Goal: Task Accomplishment & Management: Use online tool/utility

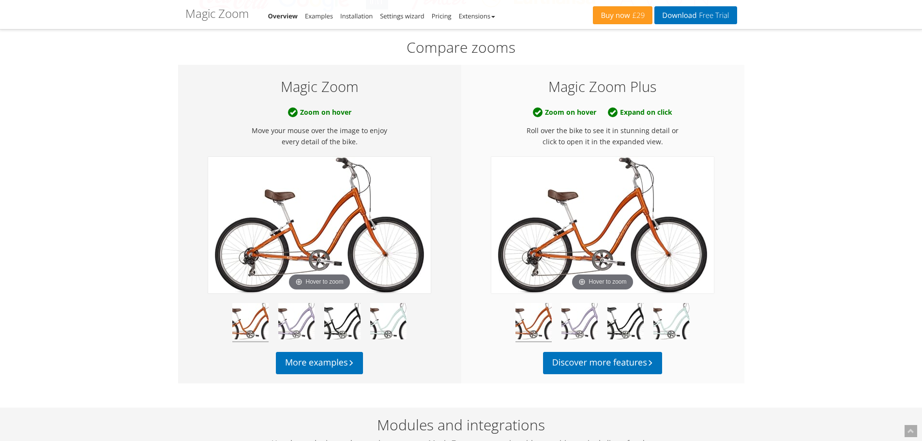
scroll to position [484, 0]
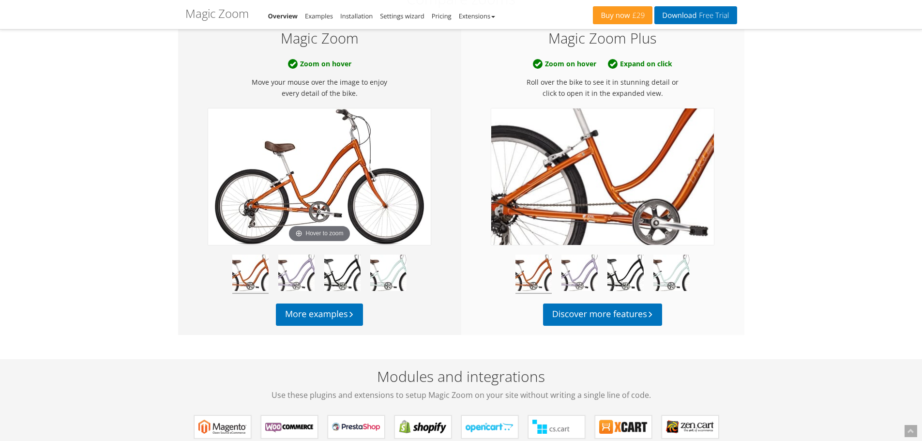
click at [580, 192] on img at bounding box center [603, 176] width 223 height 137
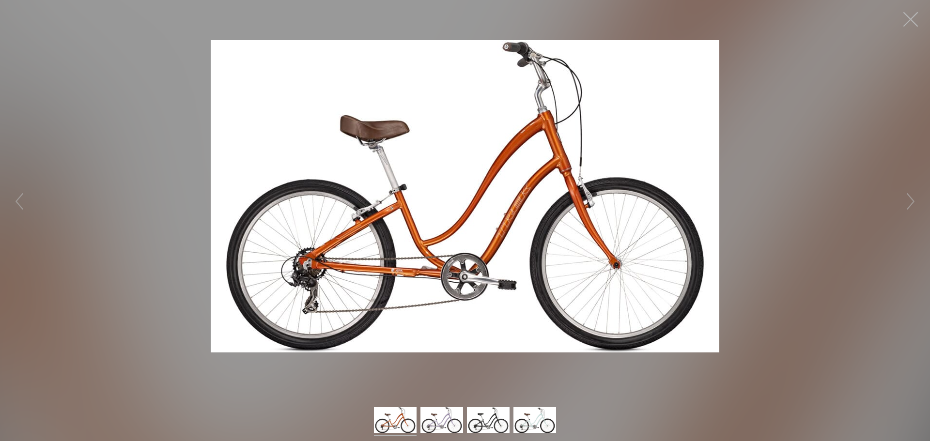
click at [913, 17] on button "button" at bounding box center [910, 19] width 29 height 29
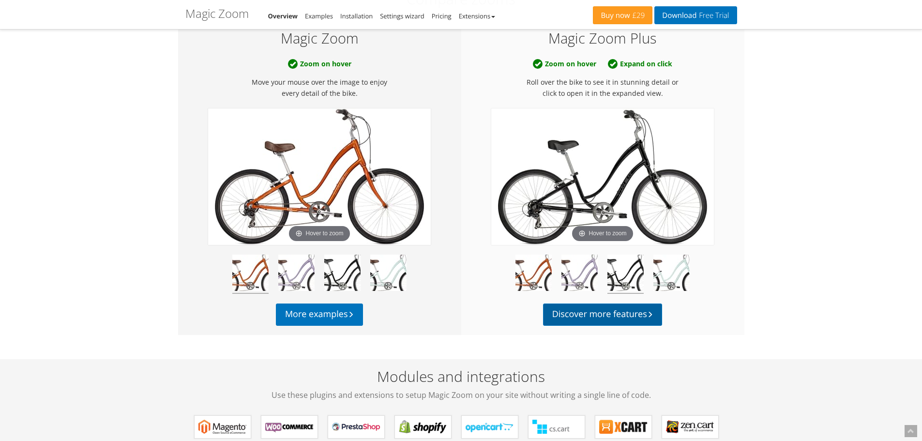
click at [616, 311] on link "Discover more features" at bounding box center [603, 315] width 120 height 22
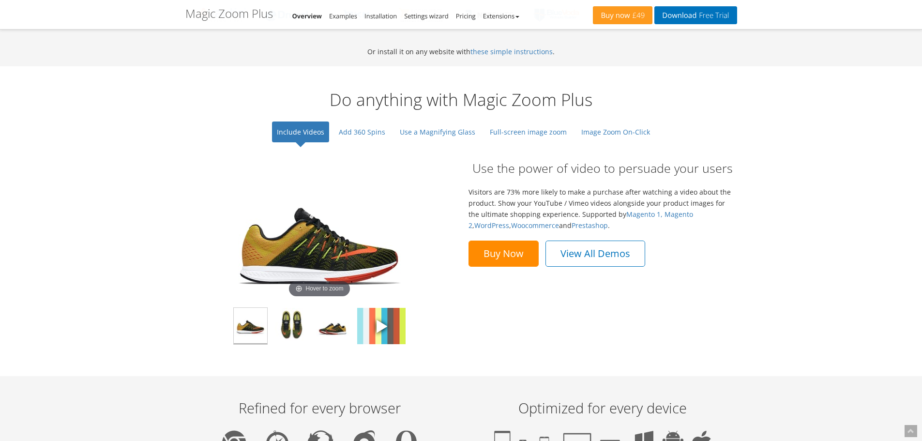
scroll to position [678, 0]
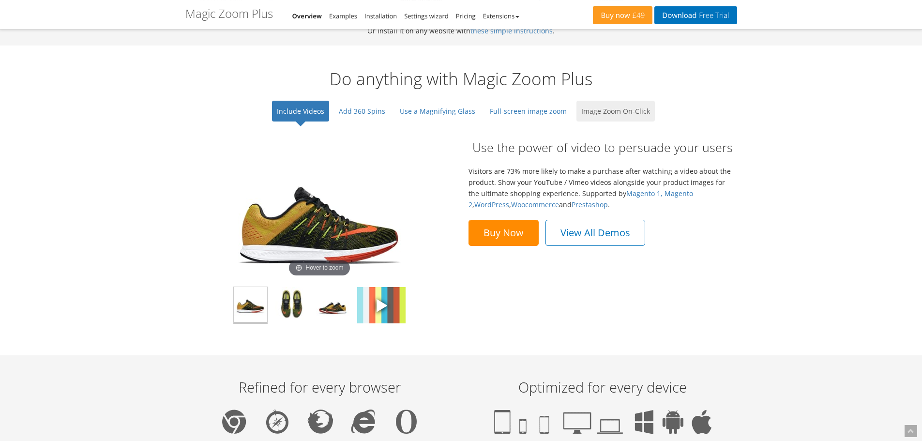
click at [631, 113] on link "Image Zoom On-Click" at bounding box center [616, 111] width 78 height 21
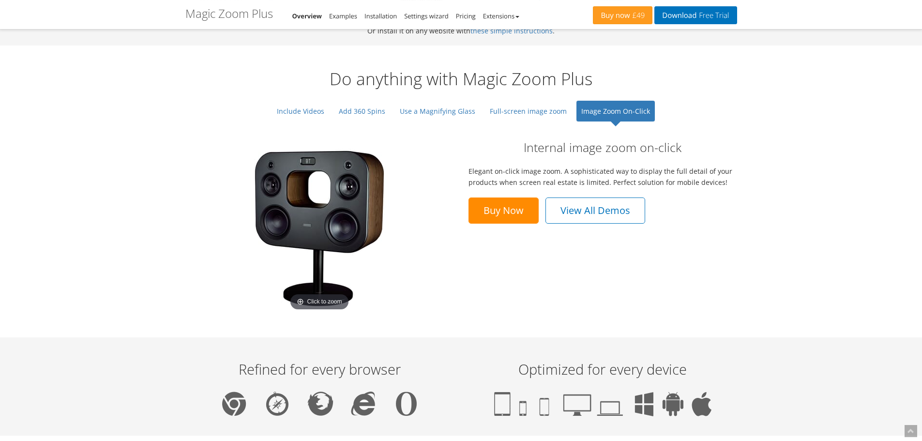
click at [320, 209] on img at bounding box center [319, 228] width 169 height 169
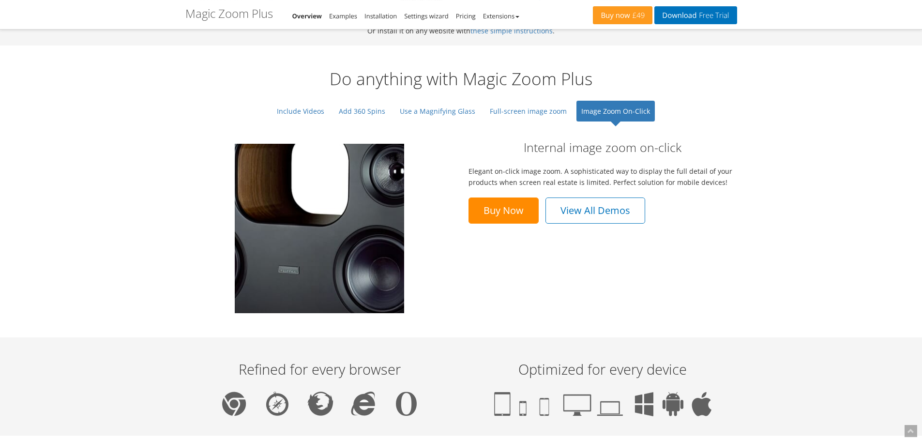
click at [320, 209] on img at bounding box center [319, 228] width 169 height 169
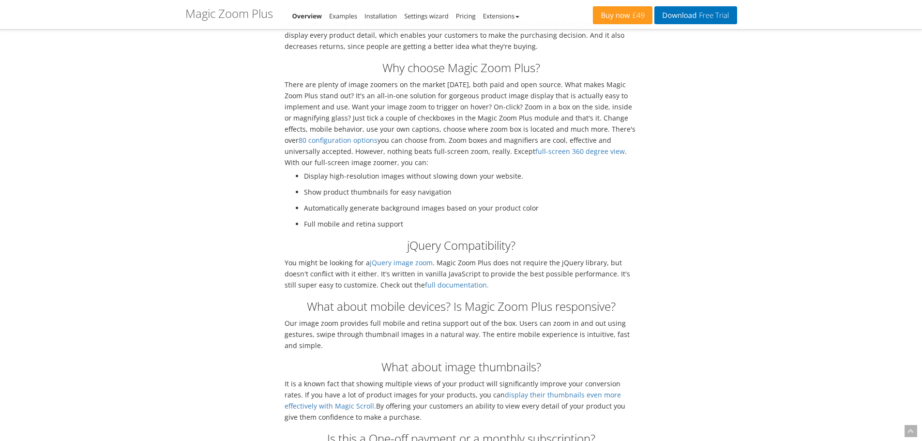
scroll to position [2857, 0]
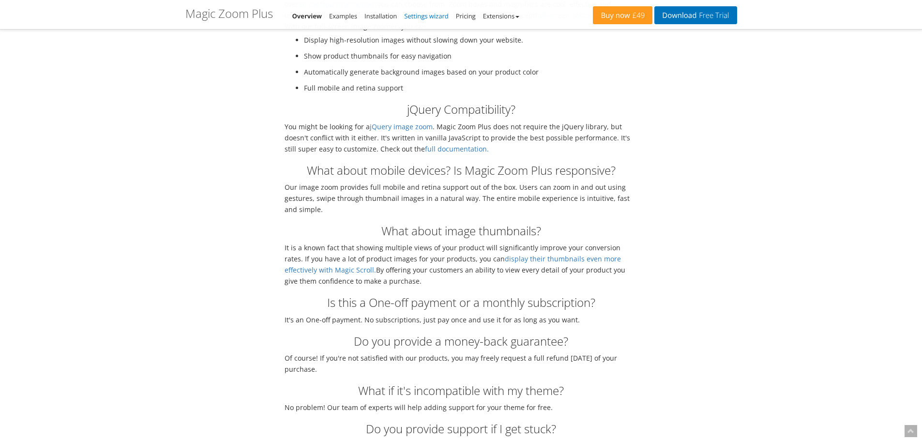
click at [446, 18] on link "Settings wizard" at bounding box center [426, 16] width 45 height 9
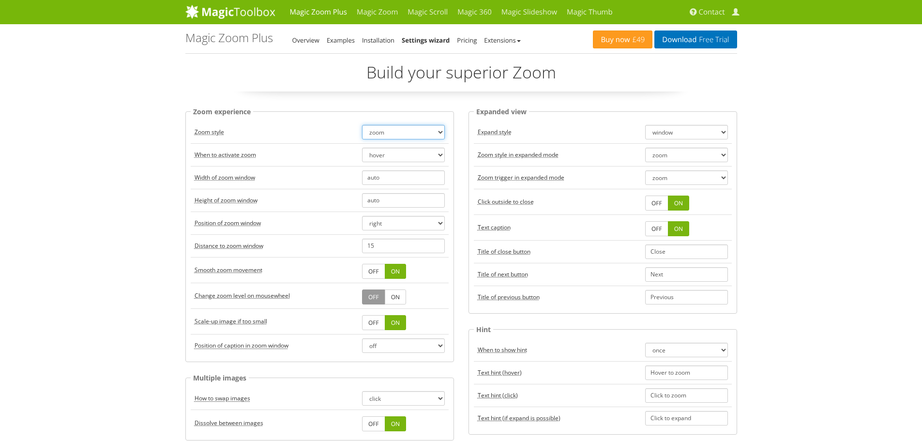
click at [393, 127] on select "zoom magnifier preview off" at bounding box center [403, 132] width 83 height 15
select select "preview"
click at [362, 125] on select "zoom magnifier preview off" at bounding box center [403, 132] width 83 height 15
click at [393, 155] on select "hover click" at bounding box center [403, 155] width 83 height 15
select select "click"
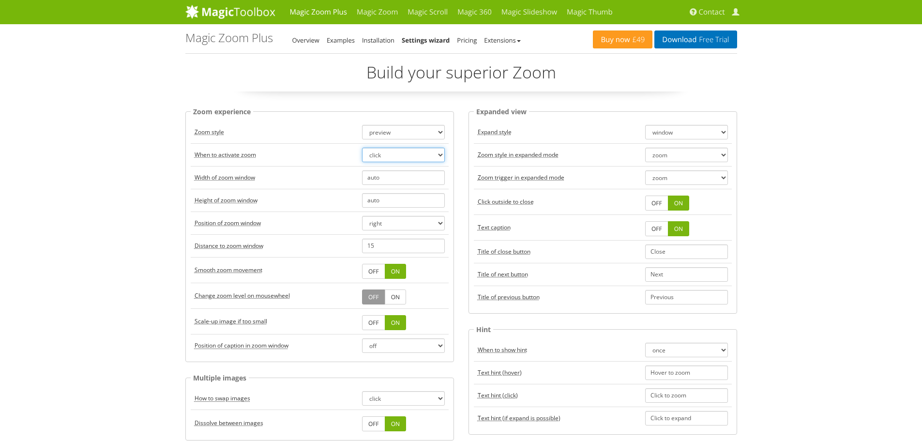
click at [362, 148] on select "hover click" at bounding box center [403, 155] width 83 height 15
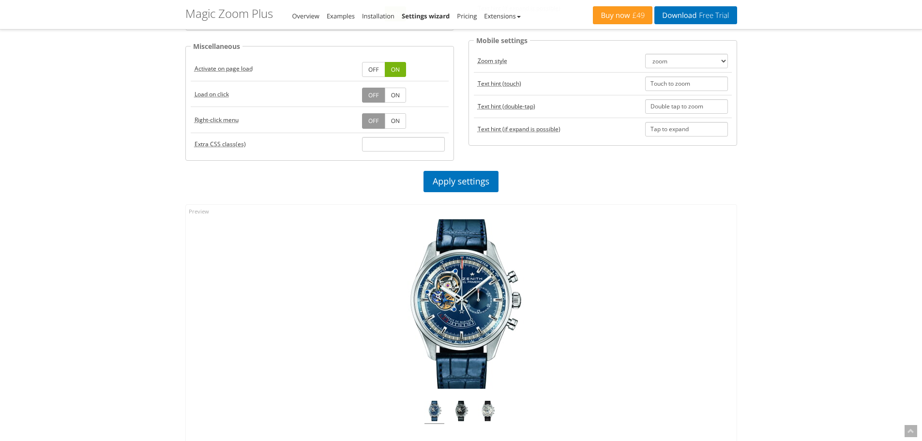
scroll to position [436, 0]
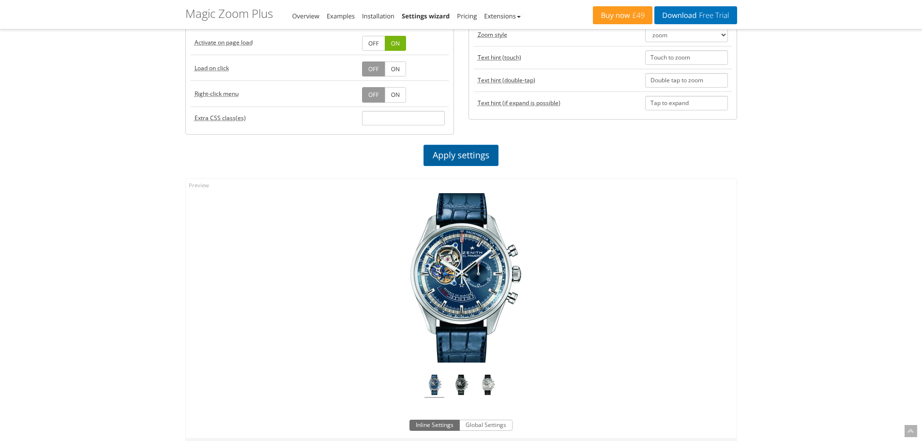
click at [493, 156] on link "Apply settings" at bounding box center [461, 155] width 75 height 21
click at [464, 258] on img at bounding box center [461, 277] width 169 height 169
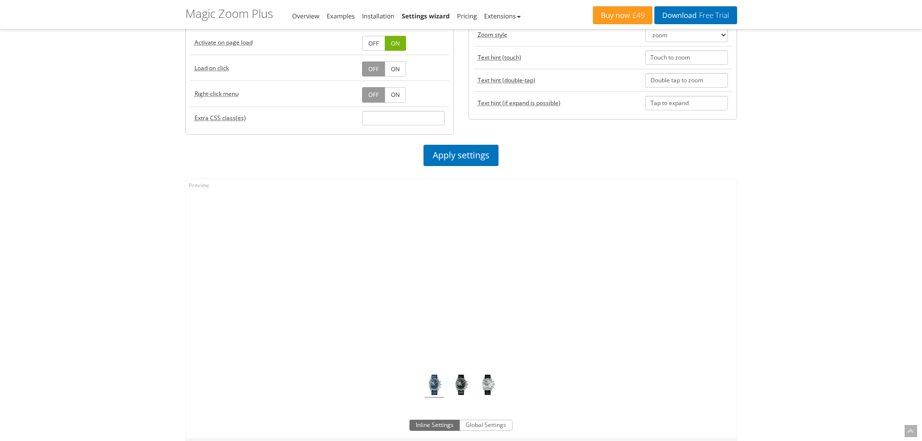
click at [464, 258] on img at bounding box center [461, 277] width 169 height 169
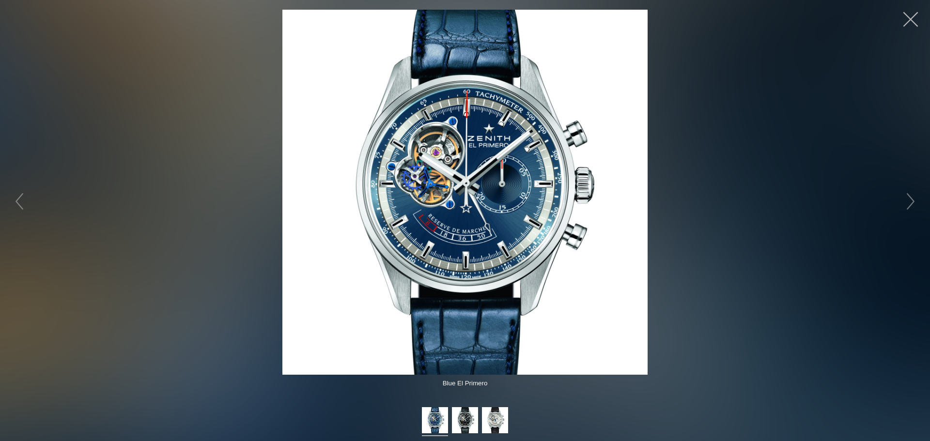
click at [905, 17] on button "button" at bounding box center [910, 19] width 29 height 29
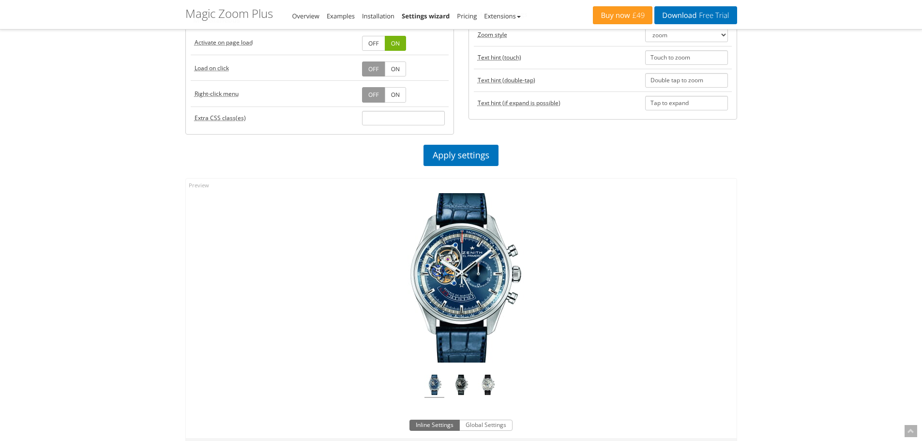
click at [470, 262] on img at bounding box center [461, 277] width 169 height 169
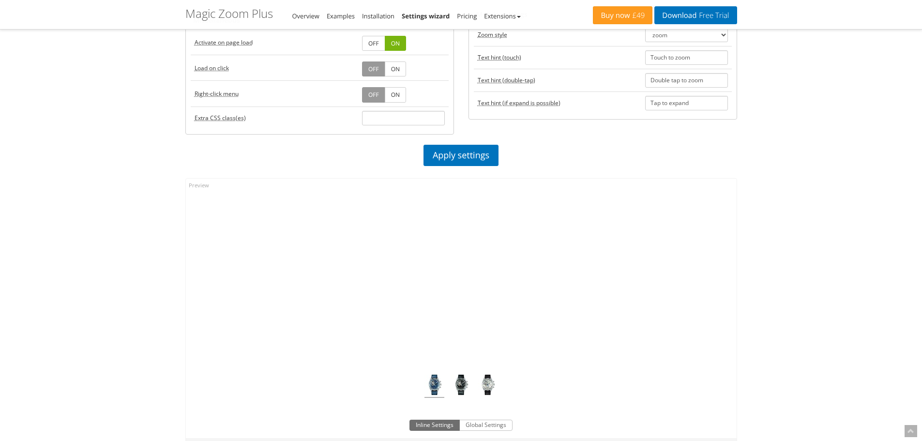
click at [470, 263] on img at bounding box center [461, 277] width 169 height 169
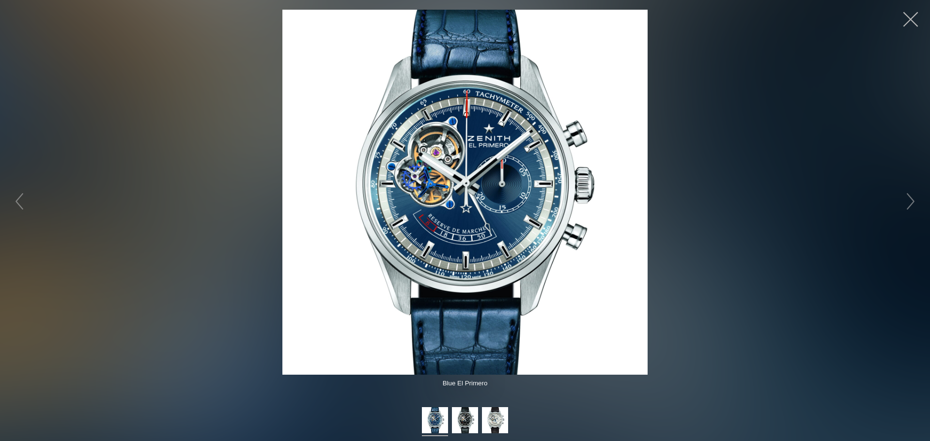
click at [915, 21] on button "button" at bounding box center [910, 19] width 29 height 29
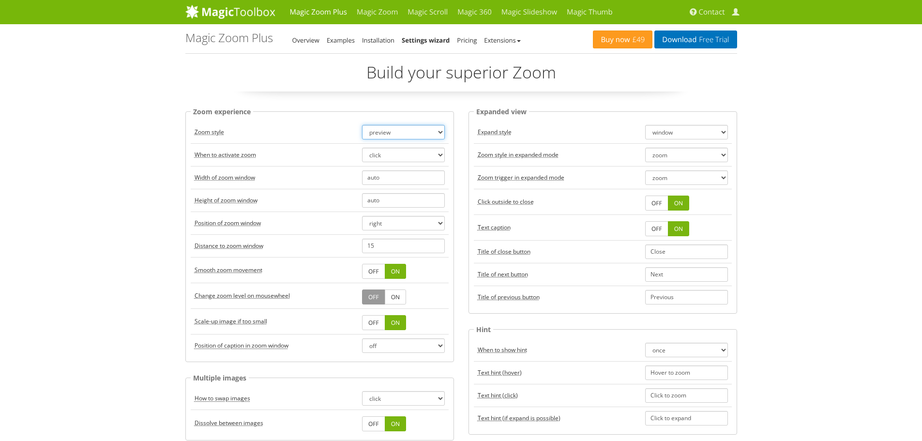
click at [377, 130] on select "zoom magnifier preview off" at bounding box center [403, 132] width 83 height 15
click at [362, 125] on select "zoom magnifier preview off" at bounding box center [403, 132] width 83 height 15
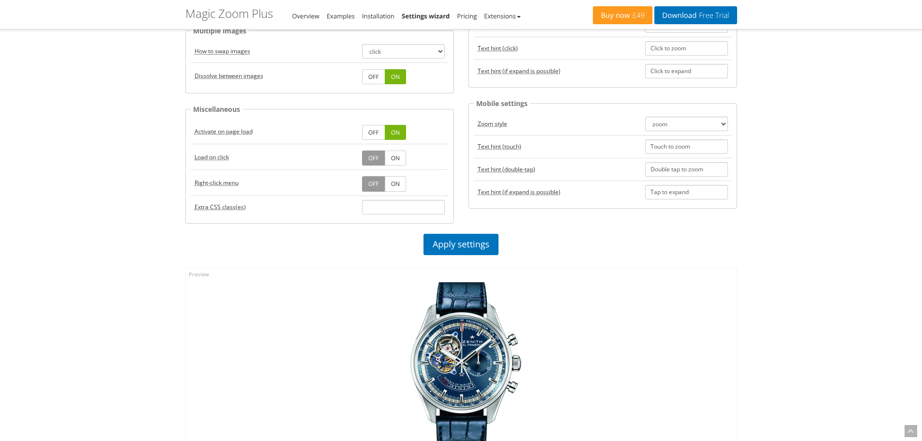
scroll to position [484, 0]
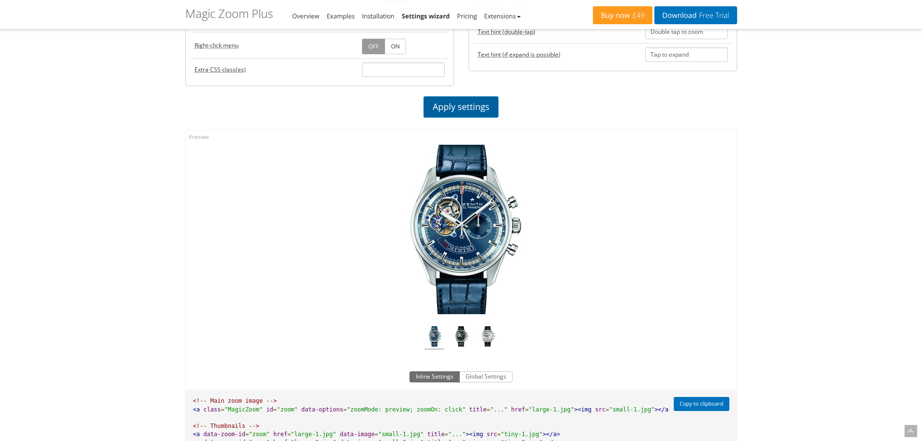
click at [476, 105] on link "Apply settings" at bounding box center [461, 106] width 75 height 21
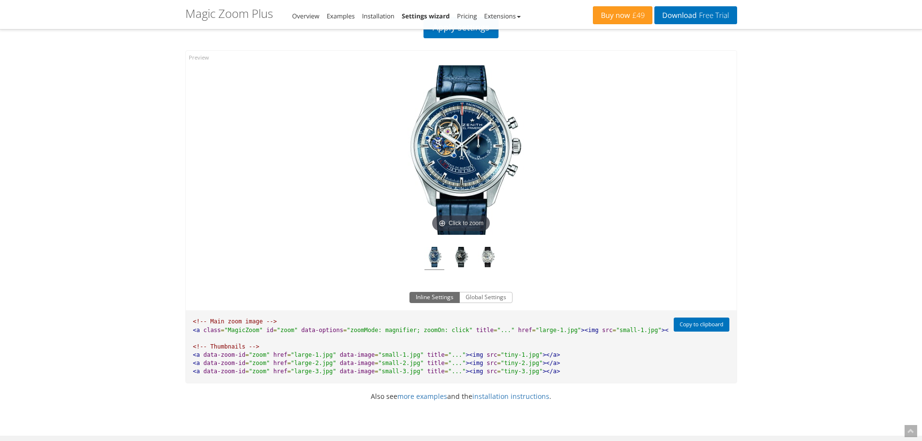
scroll to position [581, 0]
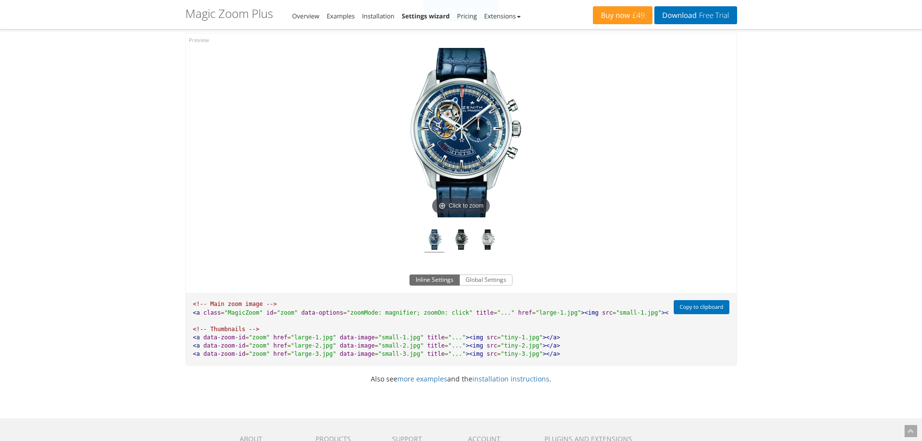
click at [458, 136] on img at bounding box center [461, 132] width 169 height 169
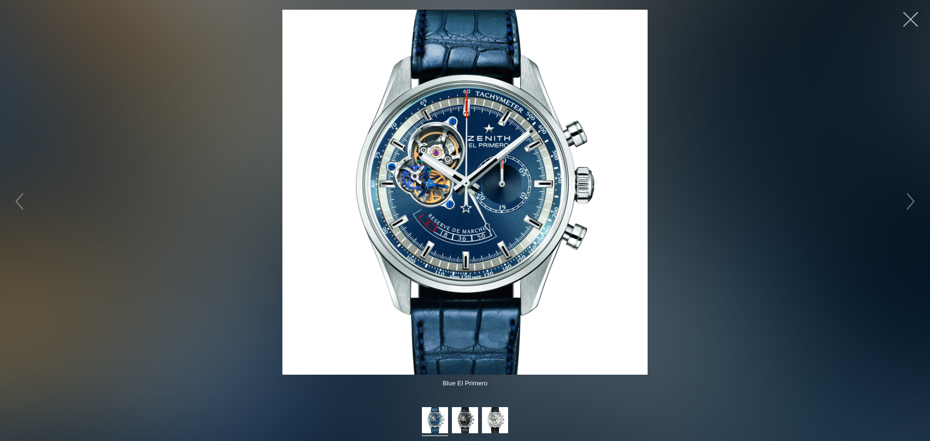
click at [911, 21] on button "button" at bounding box center [910, 19] width 29 height 29
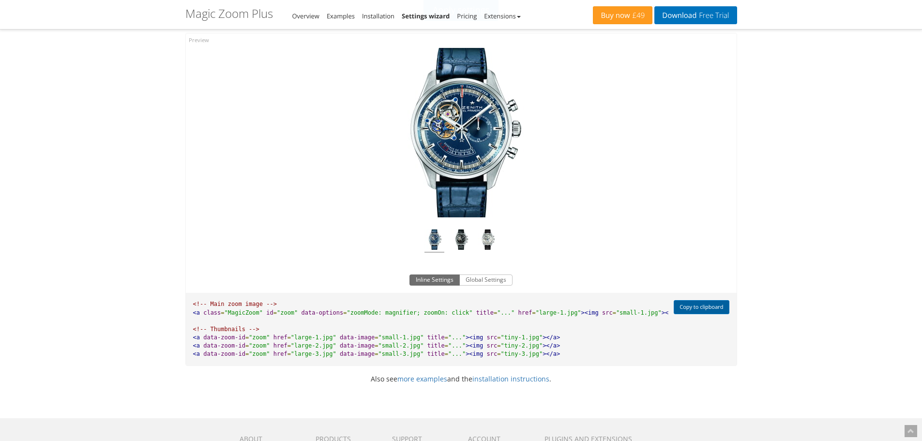
click at [707, 306] on button "Copy to clipboard" at bounding box center [701, 307] width 55 height 14
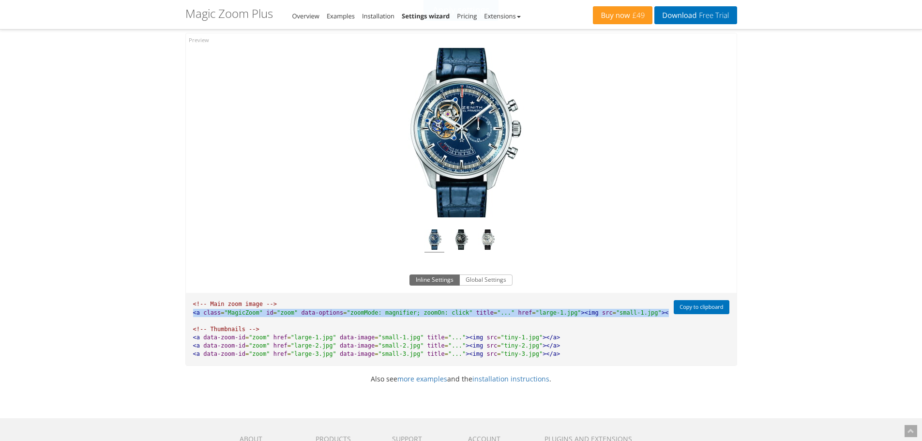
drag, startPoint x: 648, startPoint y: 311, endPoint x: 192, endPoint y: 315, distance: 455.7
click at [192, 315] on pre "<!-- Main zoom image --> <a class = "MagicZoom" id = "zoom" data-options = "zoo…" at bounding box center [427, 329] width 483 height 73
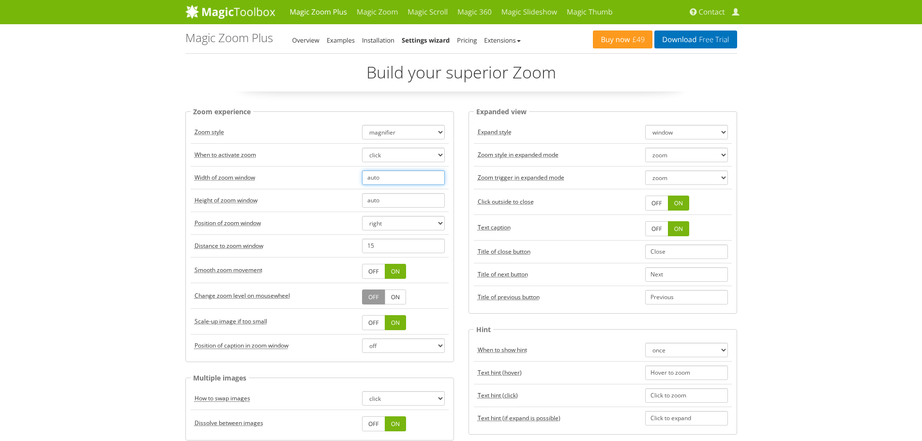
click at [408, 176] on input "auto" at bounding box center [403, 177] width 83 height 15
click at [412, 135] on select "zoom magnifier preview off" at bounding box center [403, 132] width 83 height 15
click at [362, 125] on select "zoom magnifier preview off" at bounding box center [403, 132] width 83 height 15
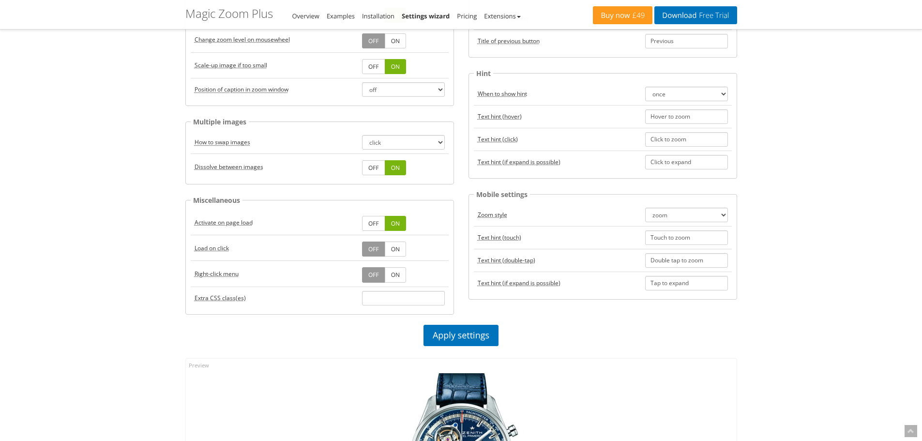
scroll to position [339, 0]
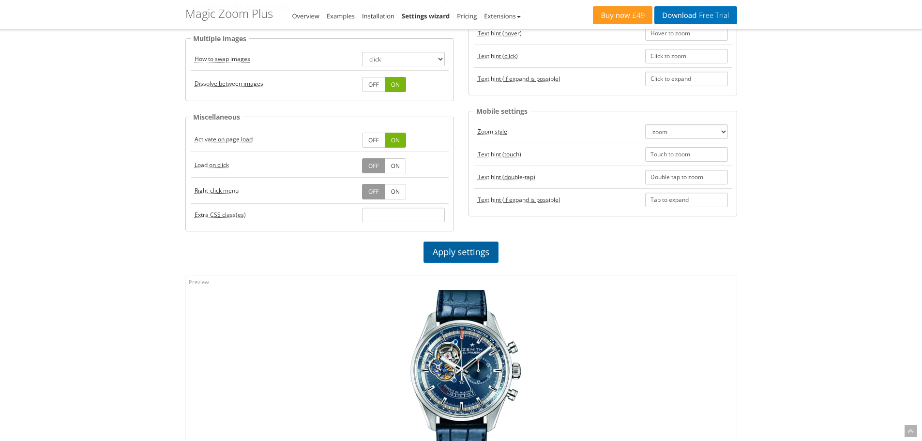
click at [485, 255] on link "Apply settings" at bounding box center [461, 252] width 75 height 21
click at [471, 248] on link "Apply settings" at bounding box center [461, 252] width 75 height 21
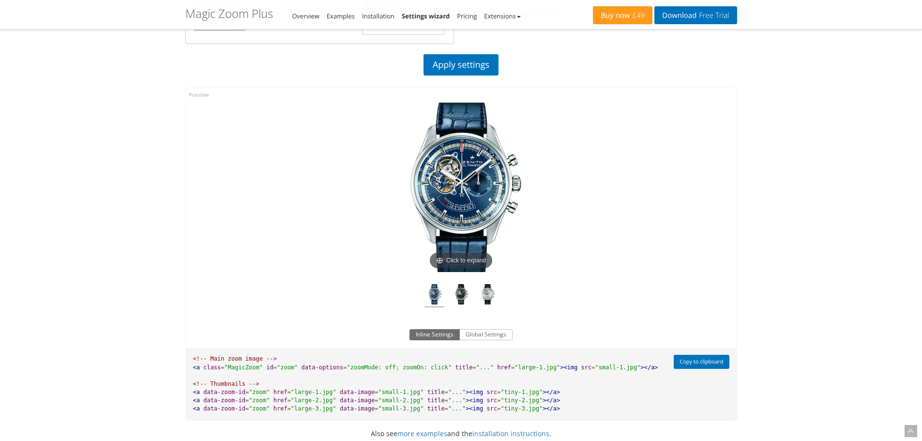
scroll to position [533, 0]
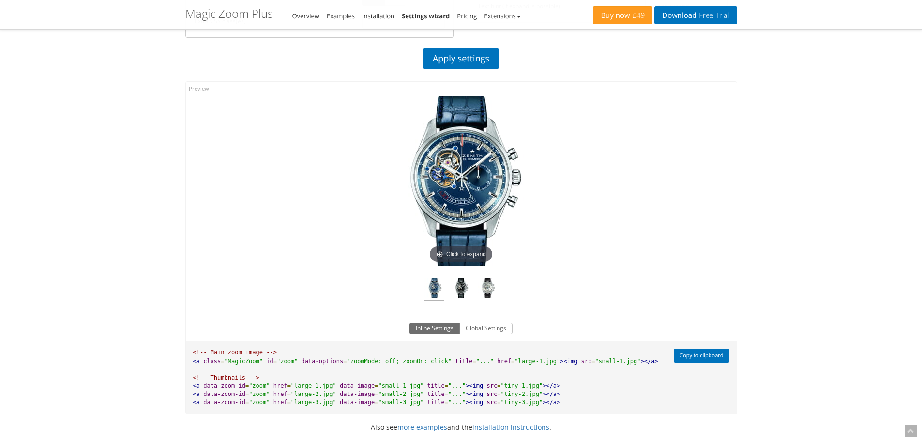
click at [470, 187] on img at bounding box center [461, 180] width 169 height 169
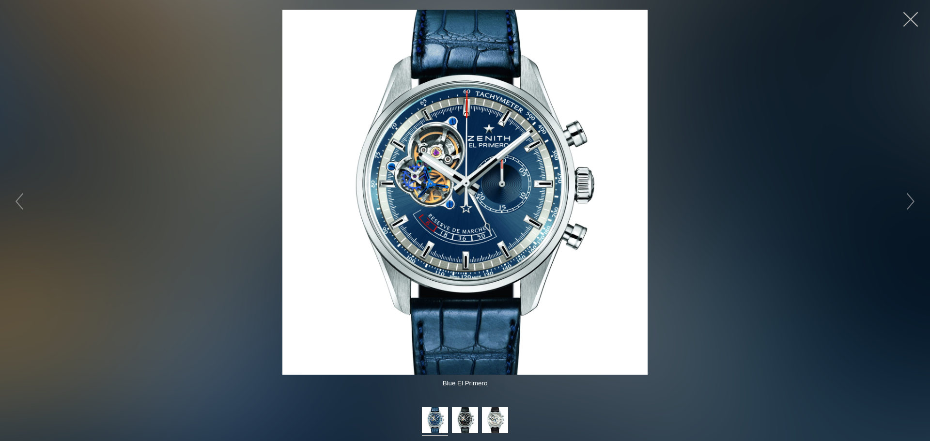
click at [907, 20] on button "button" at bounding box center [910, 19] width 29 height 29
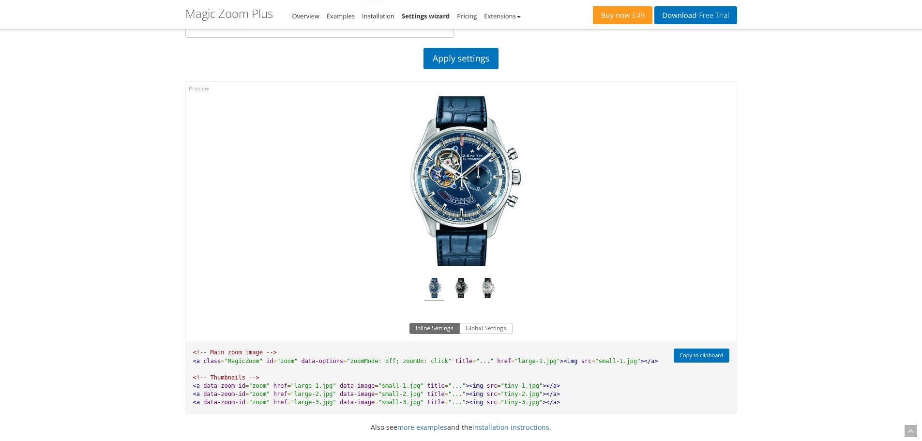
click at [461, 165] on img at bounding box center [461, 180] width 169 height 169
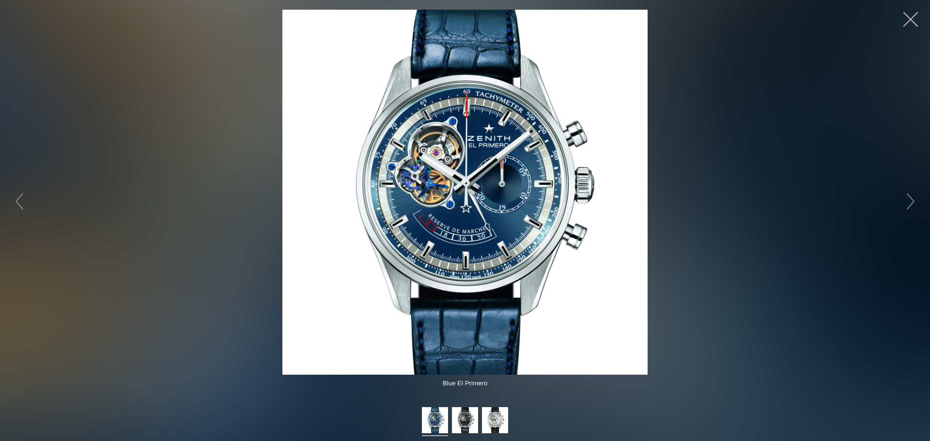
click at [908, 16] on button "button" at bounding box center [910, 19] width 29 height 29
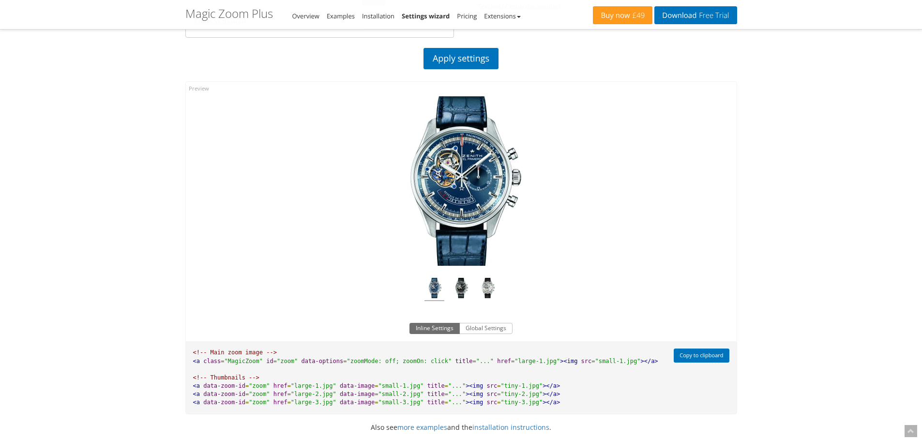
click at [479, 171] on img at bounding box center [461, 180] width 169 height 169
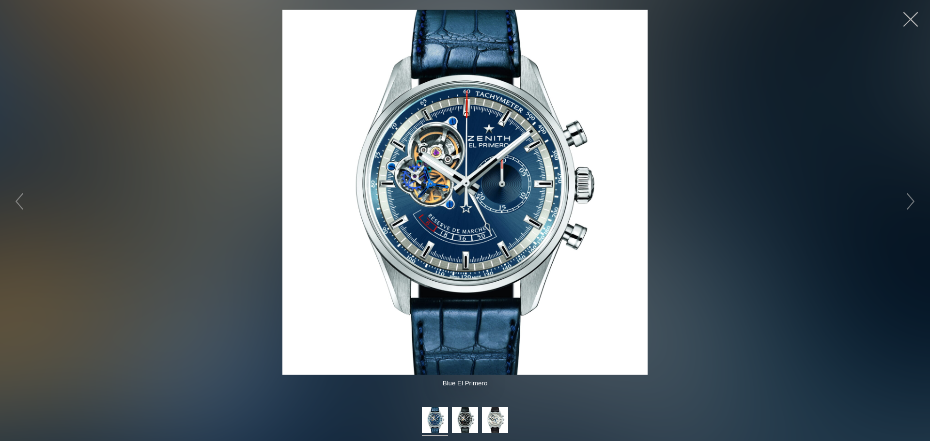
click at [911, 20] on button "button" at bounding box center [910, 19] width 29 height 29
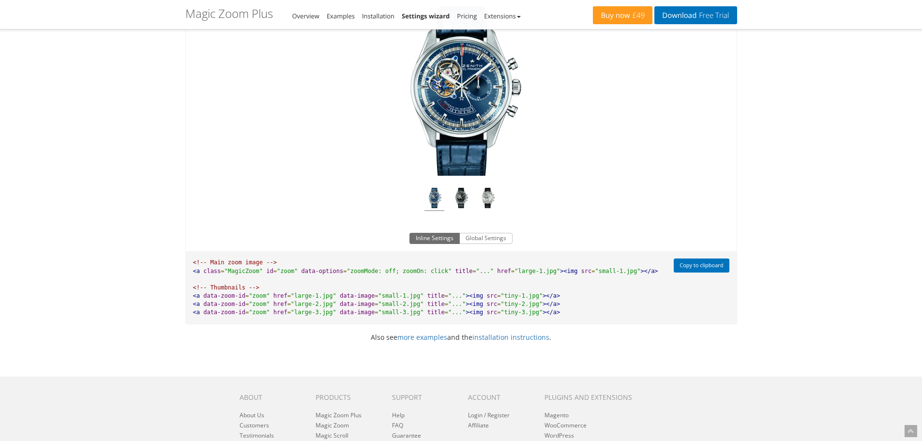
scroll to position [630, 0]
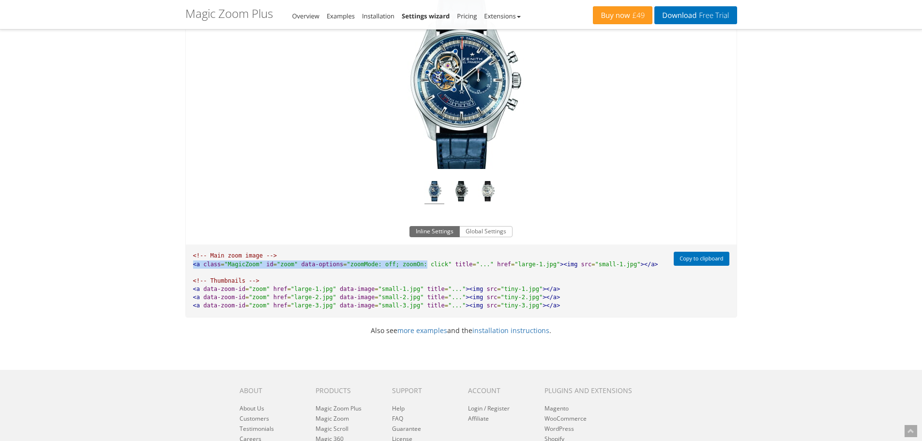
drag, startPoint x: 408, startPoint y: 263, endPoint x: 206, endPoint y: 262, distance: 201.4
click at [190, 262] on pre "<!-- Main zoom image --> <a class = "MagicZoom" id = "zoom" data-options = "zoo…" at bounding box center [427, 281] width 483 height 73
copy pre "<a class = "MagicZoom" id = "zoom" data-options = "zoomMode: off; zoomOn:"
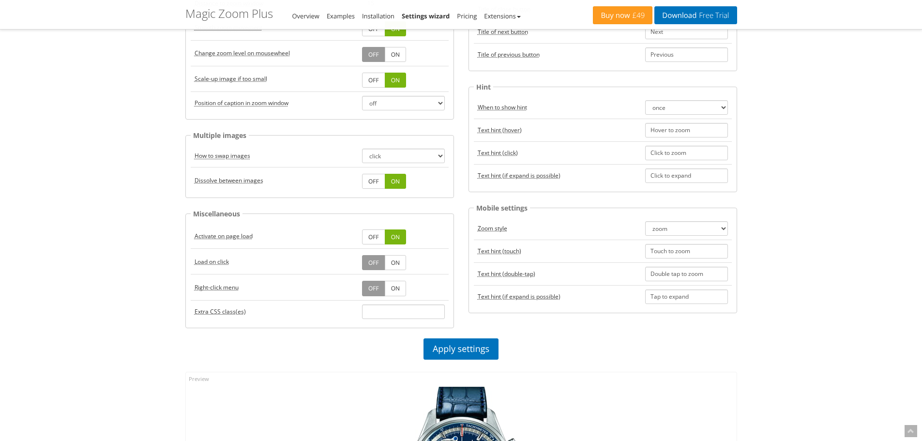
scroll to position [533, 0]
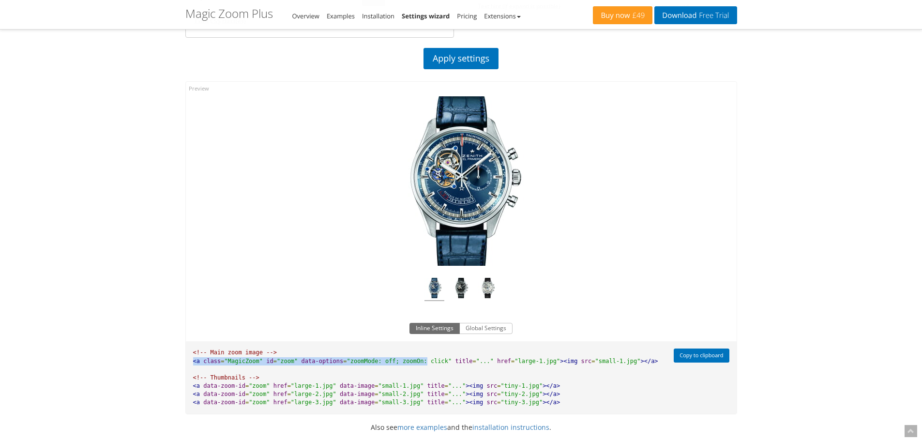
click at [455, 182] on img at bounding box center [461, 180] width 169 height 169
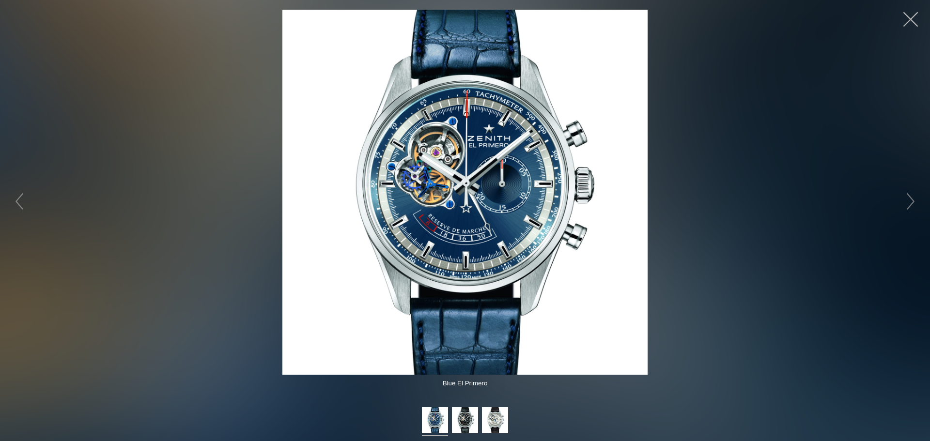
click at [907, 19] on button "button" at bounding box center [910, 19] width 29 height 29
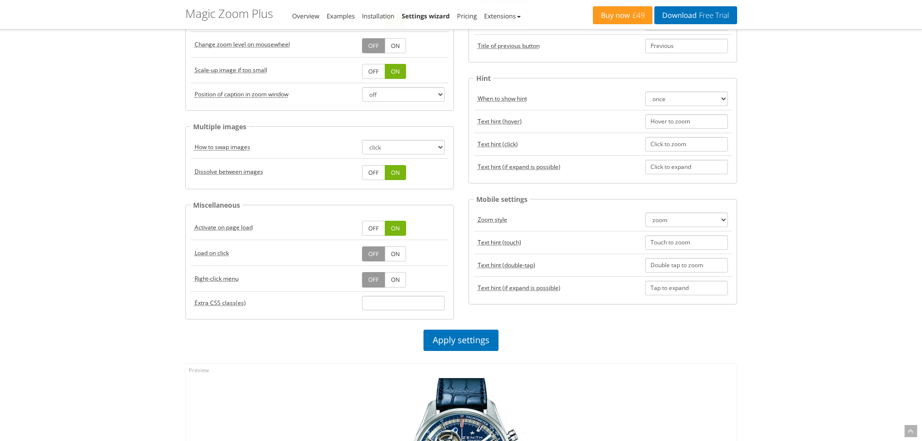
scroll to position [242, 0]
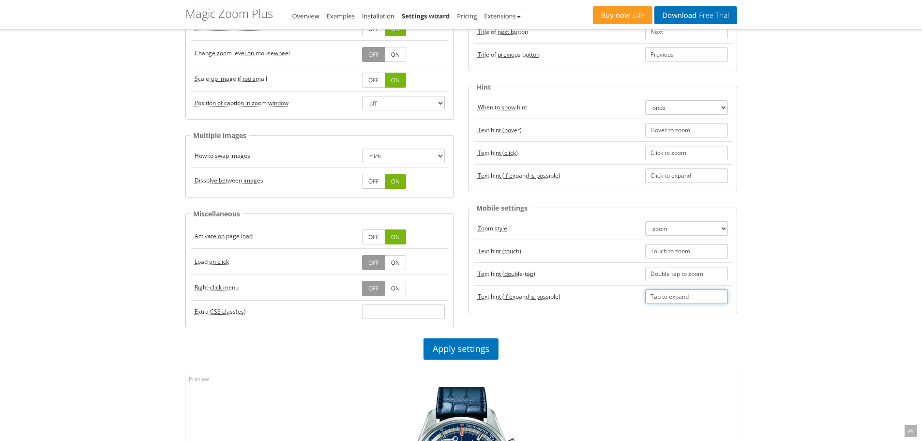
drag, startPoint x: 696, startPoint y: 296, endPoint x: 634, endPoint y: 296, distance: 62.0
click at [634, 296] on tr "Text hint (if expand is possible) Tap to expand" at bounding box center [603, 296] width 258 height 23
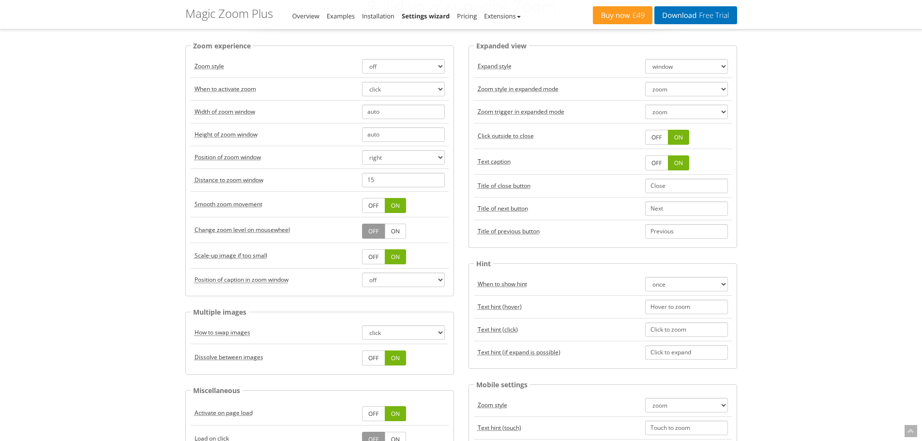
scroll to position [48, 0]
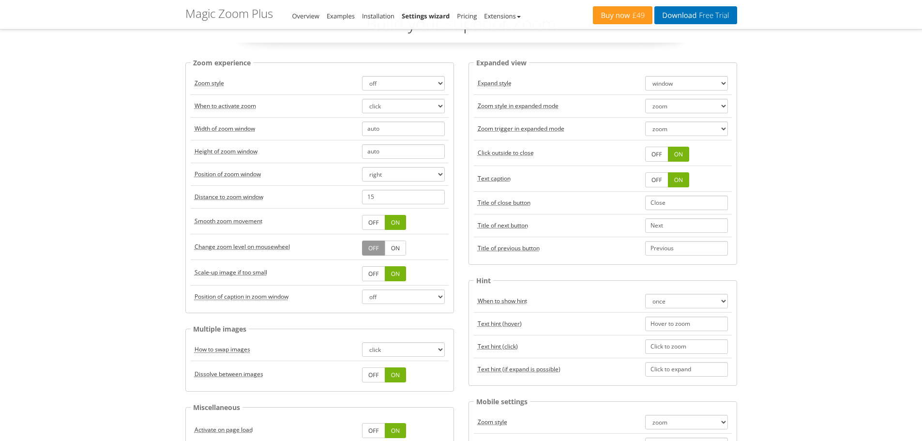
click at [656, 181] on link "OFF" at bounding box center [656, 179] width 23 height 15
click at [395, 83] on select "zoom magnifier preview off" at bounding box center [403, 83] width 83 height 15
click at [362, 76] on select "zoom magnifier preview off" at bounding box center [403, 83] width 83 height 15
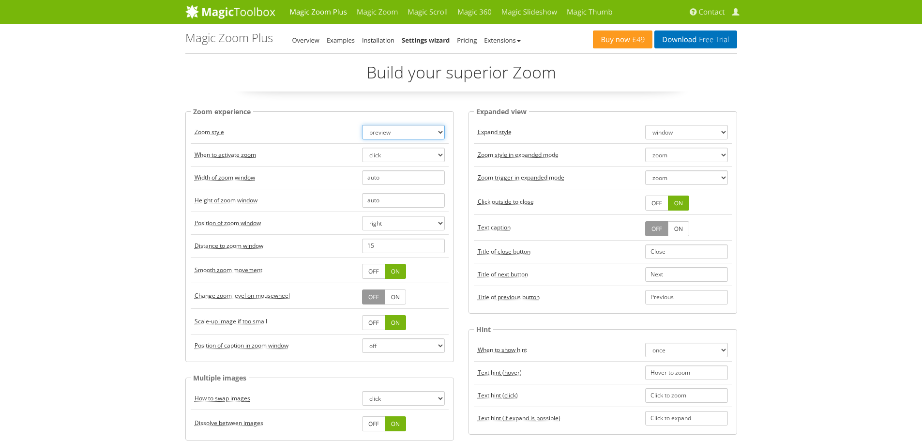
scroll to position [242, 0]
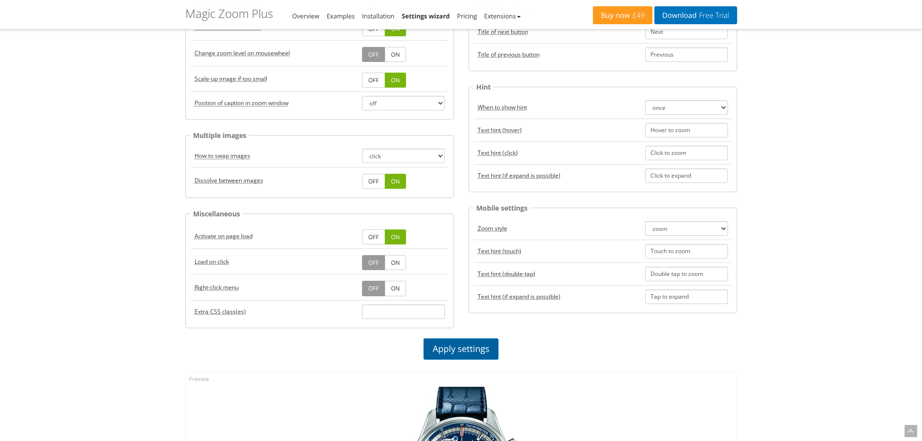
click at [485, 344] on link "Apply settings" at bounding box center [461, 348] width 75 height 21
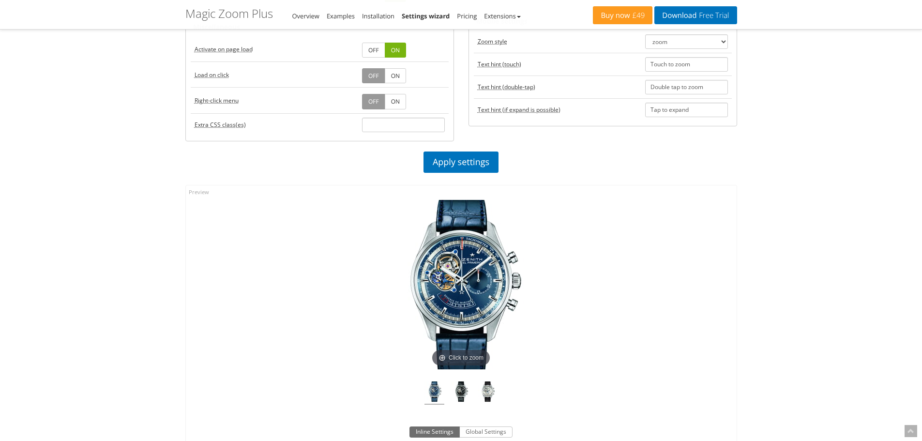
scroll to position [484, 0]
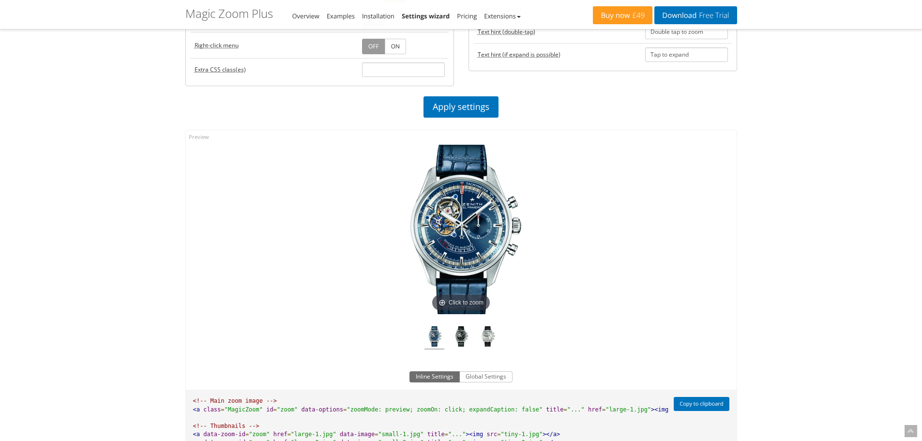
click at [473, 225] on img at bounding box center [461, 229] width 169 height 169
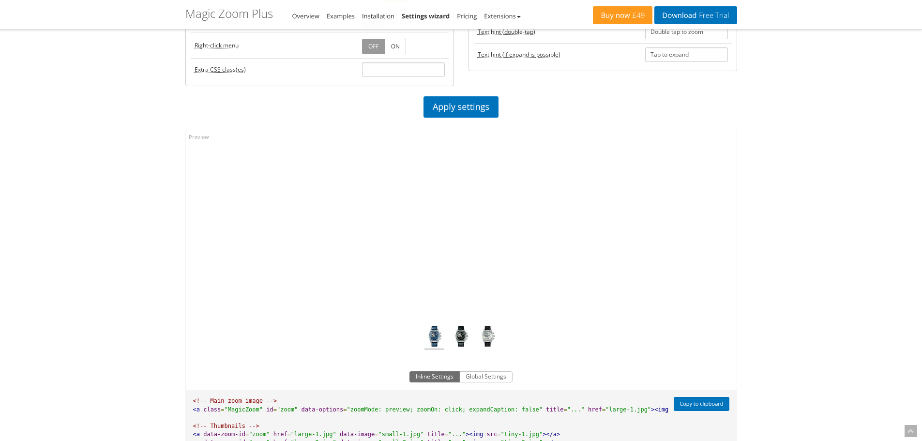
click at [473, 223] on img at bounding box center [461, 229] width 169 height 169
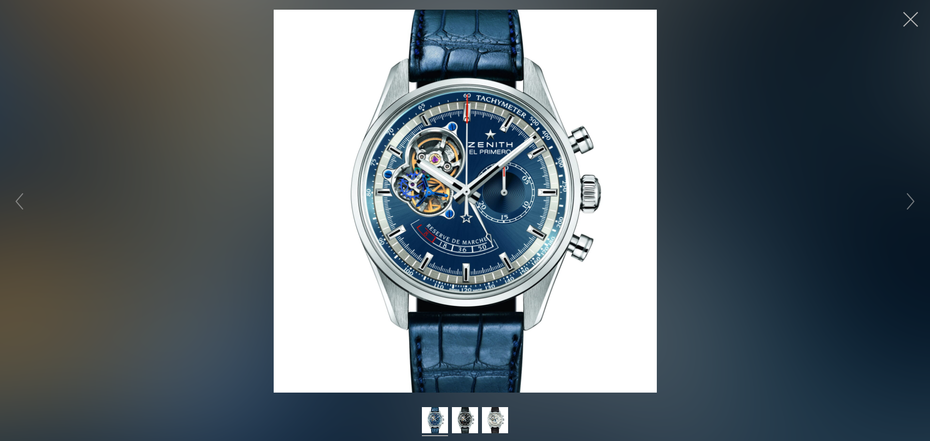
click at [909, 16] on button "button" at bounding box center [910, 19] width 29 height 29
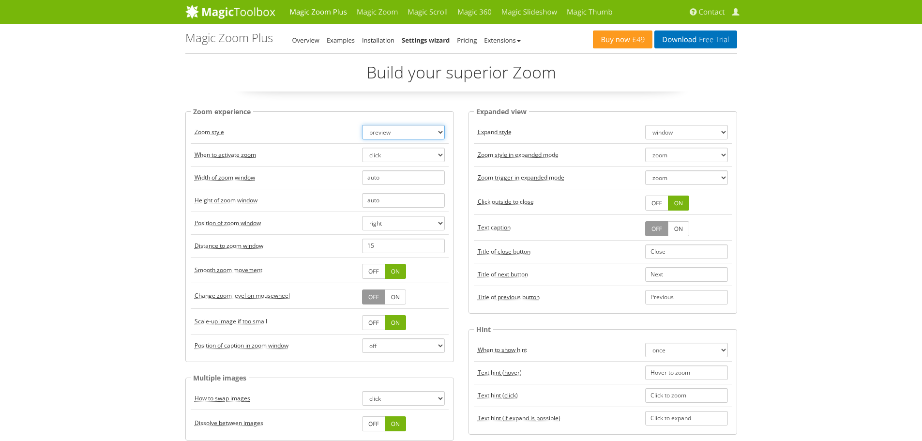
click at [388, 132] on select "zoom magnifier preview off" at bounding box center [403, 132] width 83 height 15
click at [362, 125] on select "zoom magnifier preview off" at bounding box center [403, 132] width 83 height 15
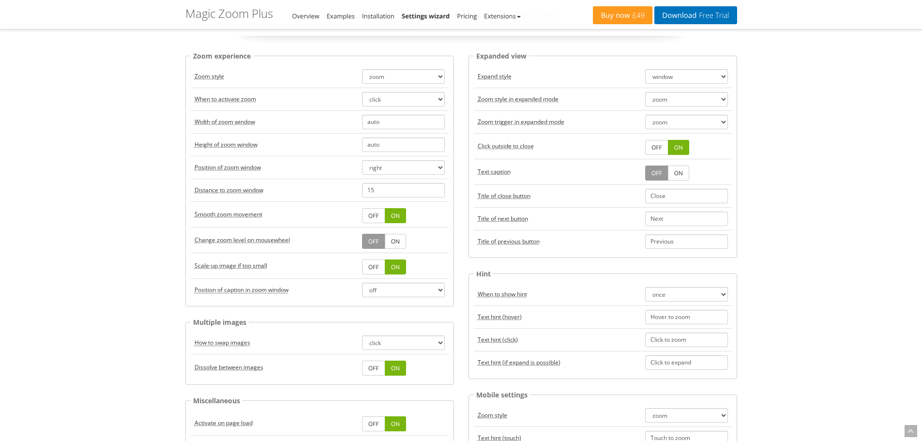
scroll to position [242, 0]
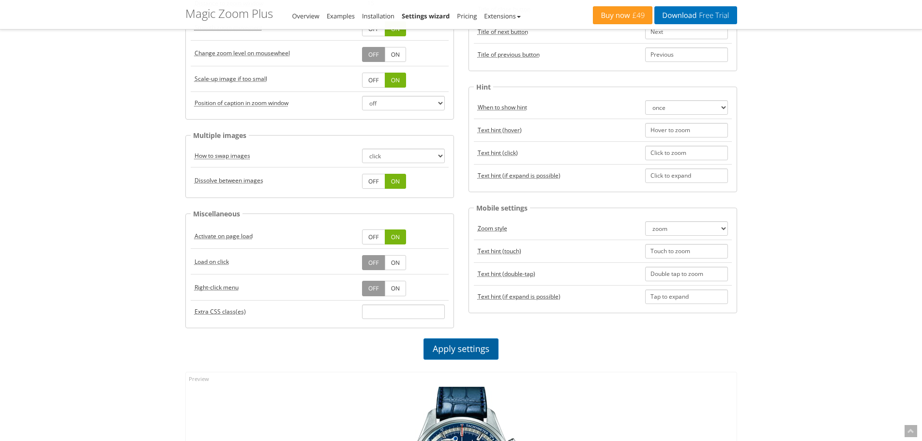
click at [456, 353] on link "Apply settings" at bounding box center [461, 348] width 75 height 21
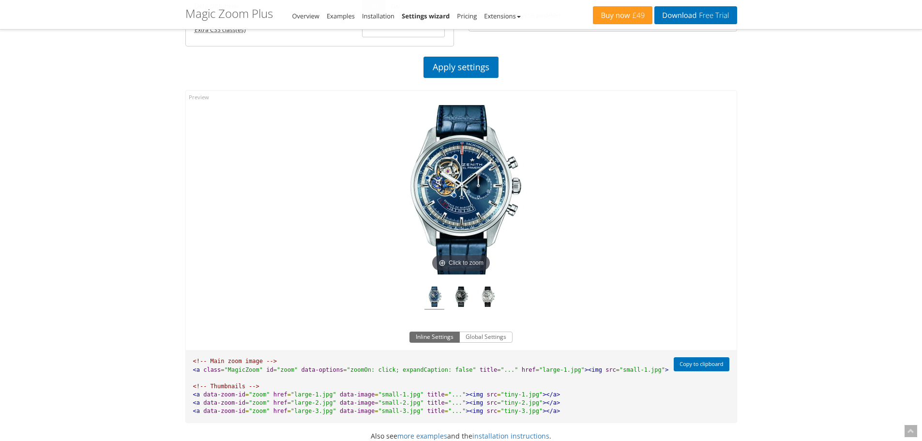
scroll to position [533, 0]
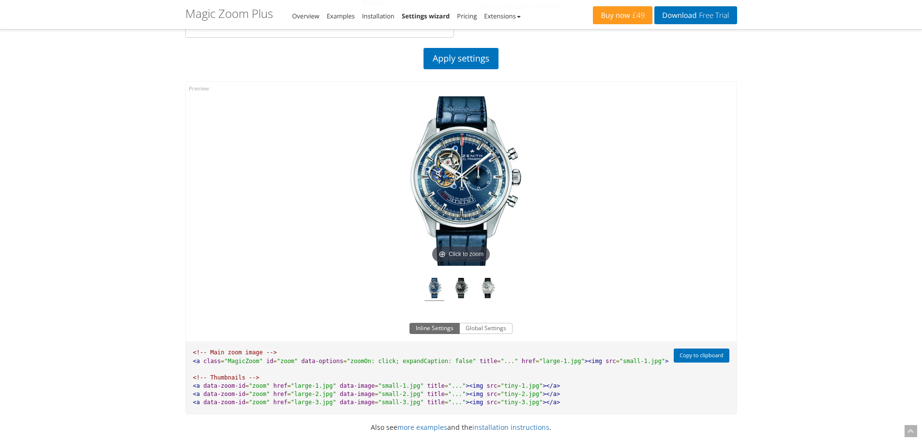
click at [456, 209] on img at bounding box center [461, 180] width 169 height 169
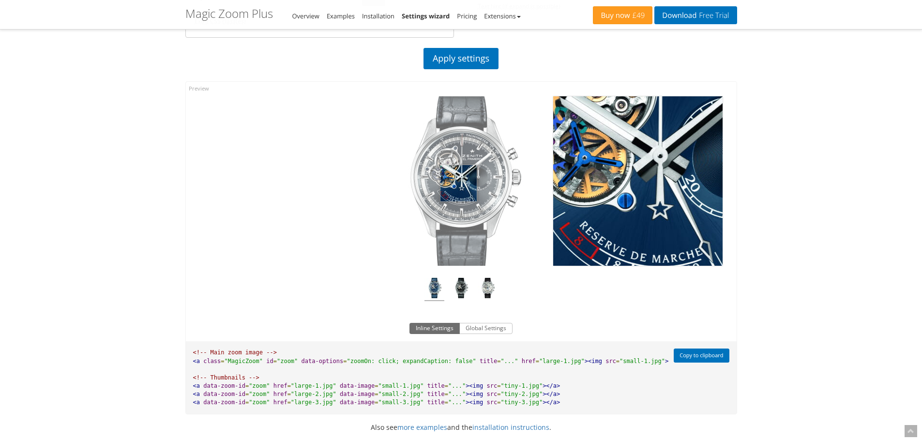
click at [459, 183] on img at bounding box center [461, 180] width 169 height 169
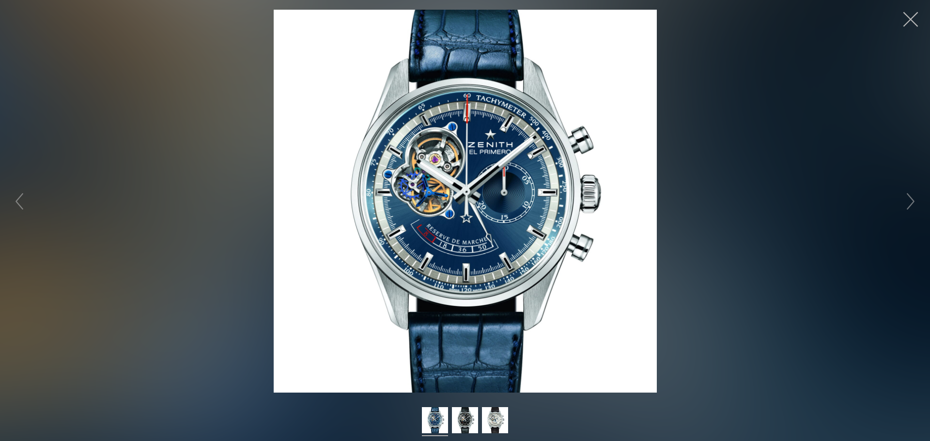
click at [908, 18] on button "button" at bounding box center [910, 19] width 29 height 29
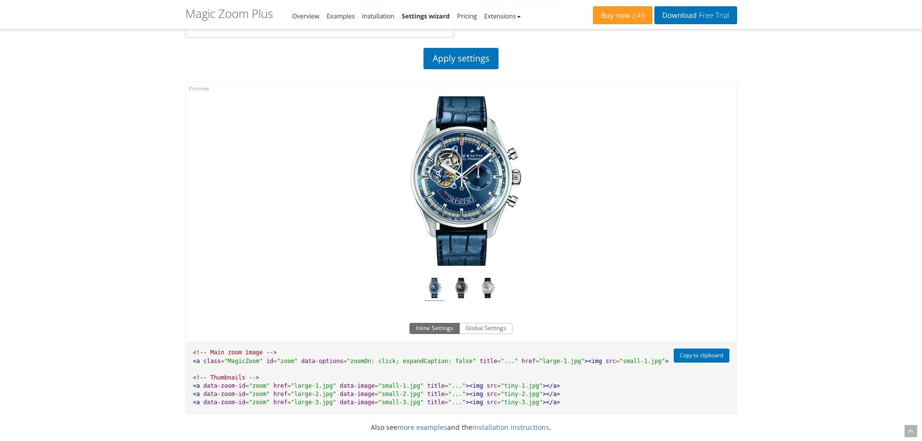
click at [477, 161] on img at bounding box center [461, 180] width 169 height 169
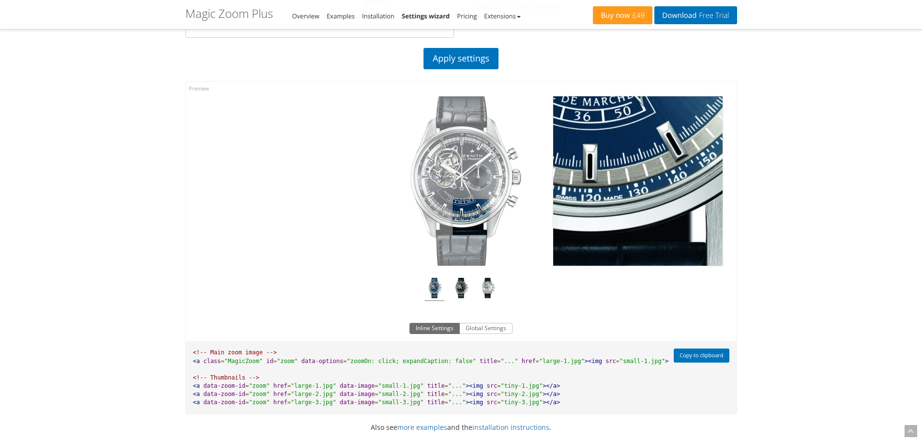
click at [471, 217] on img at bounding box center [461, 180] width 169 height 169
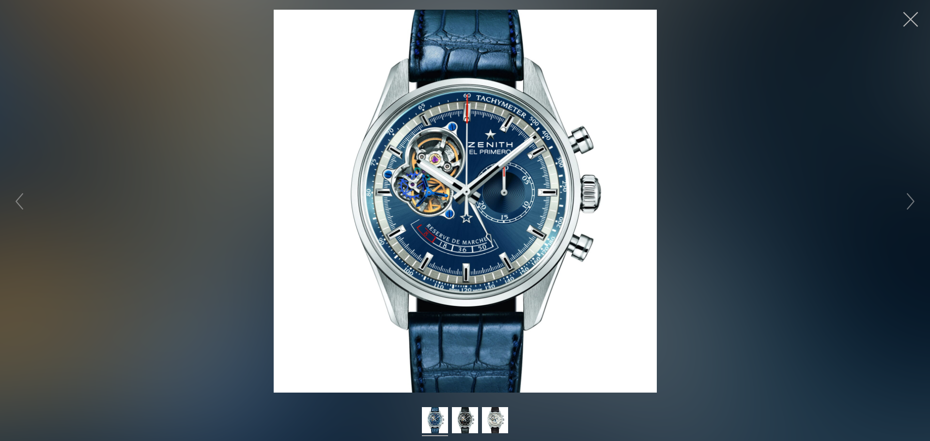
click at [910, 24] on button "button" at bounding box center [910, 19] width 29 height 29
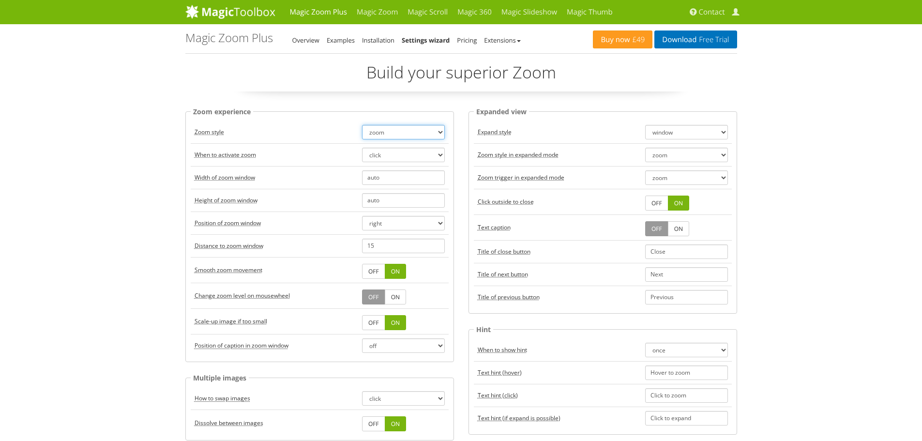
click at [398, 134] on select "zoom magnifier preview off" at bounding box center [403, 132] width 83 height 15
select select "off"
click at [362, 125] on select "zoom magnifier preview off" at bounding box center [403, 132] width 83 height 15
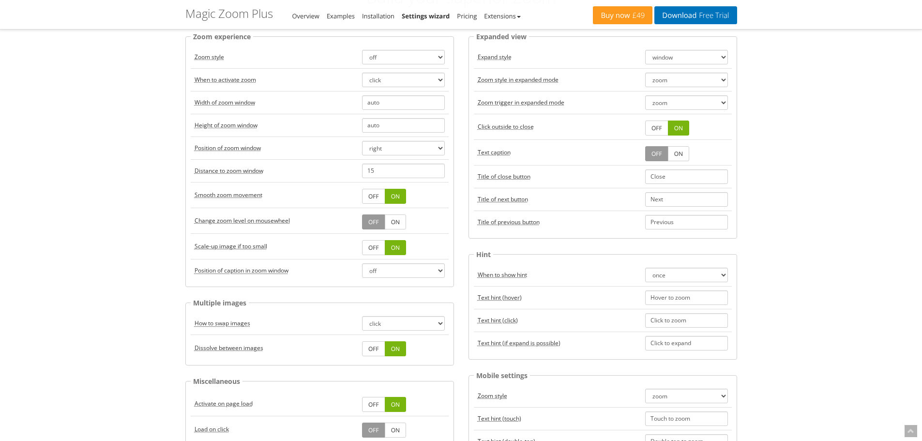
scroll to position [97, 0]
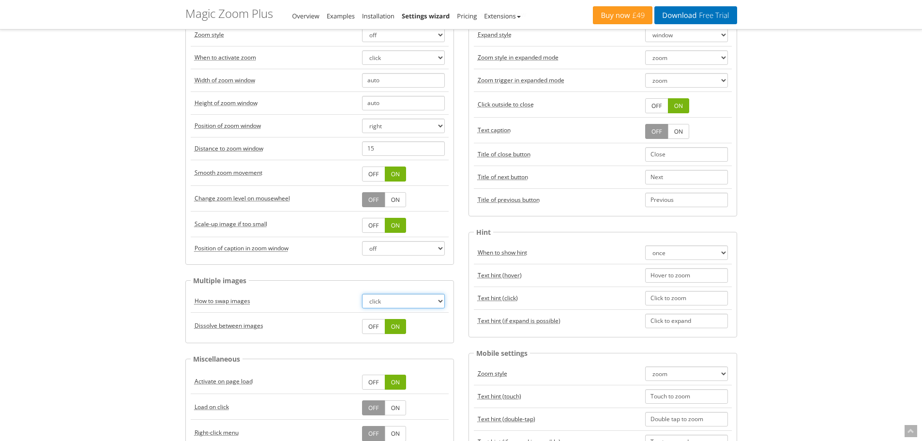
click at [379, 302] on select "click hover" at bounding box center [403, 301] width 83 height 15
click at [397, 194] on link "ON" at bounding box center [395, 199] width 21 height 15
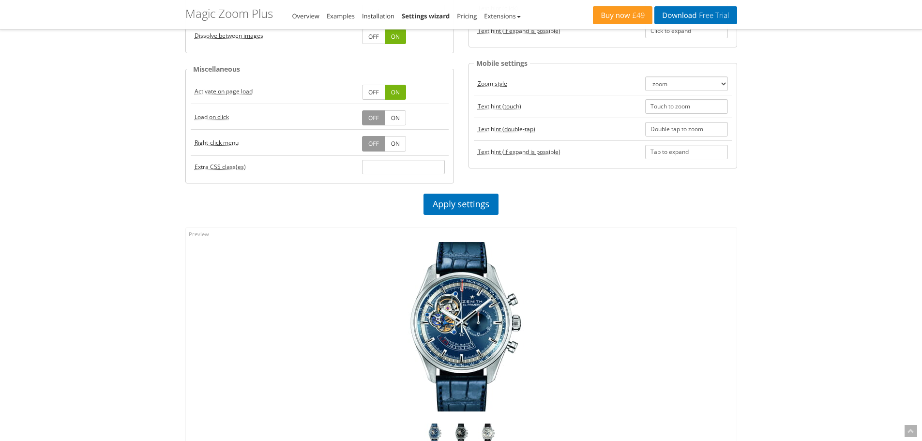
scroll to position [387, 0]
drag, startPoint x: 447, startPoint y: 202, endPoint x: 455, endPoint y: 201, distance: 8.2
click at [447, 202] on link "Apply settings" at bounding box center [461, 203] width 75 height 21
click at [468, 320] on img at bounding box center [461, 326] width 169 height 169
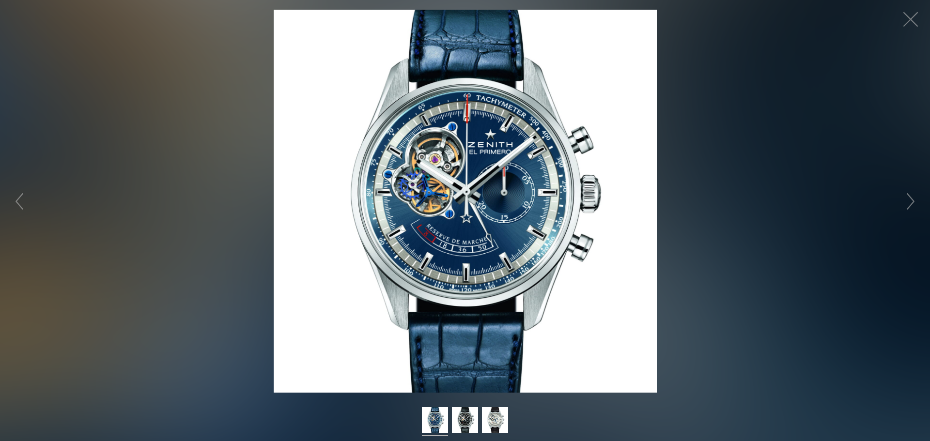
click at [471, 279] on img at bounding box center [465, 201] width 383 height 383
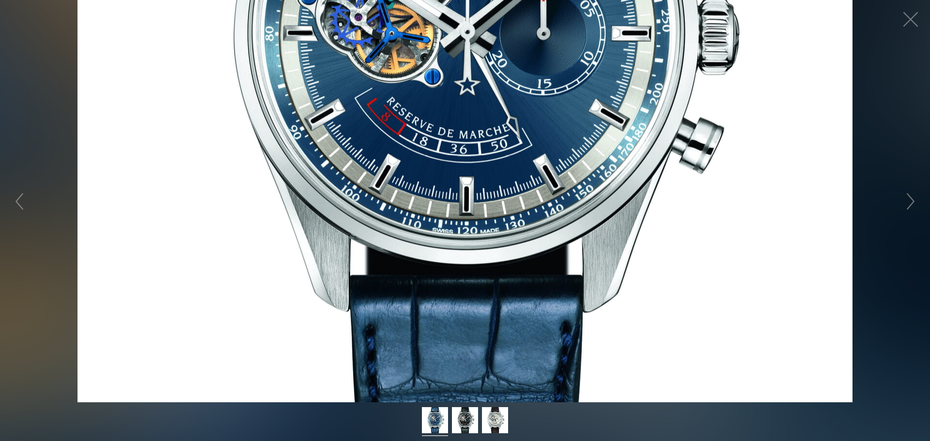
click at [471, 279] on figure "Click to expand" at bounding box center [465, 201] width 930 height 402
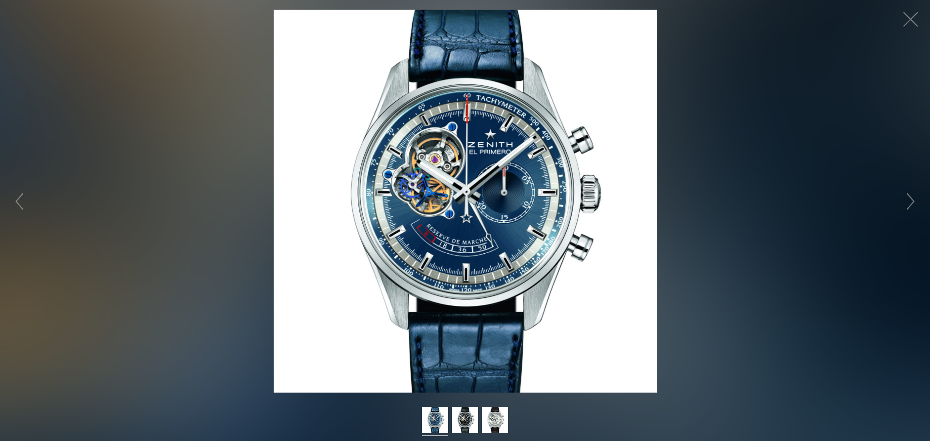
click at [471, 279] on img at bounding box center [465, 201] width 383 height 383
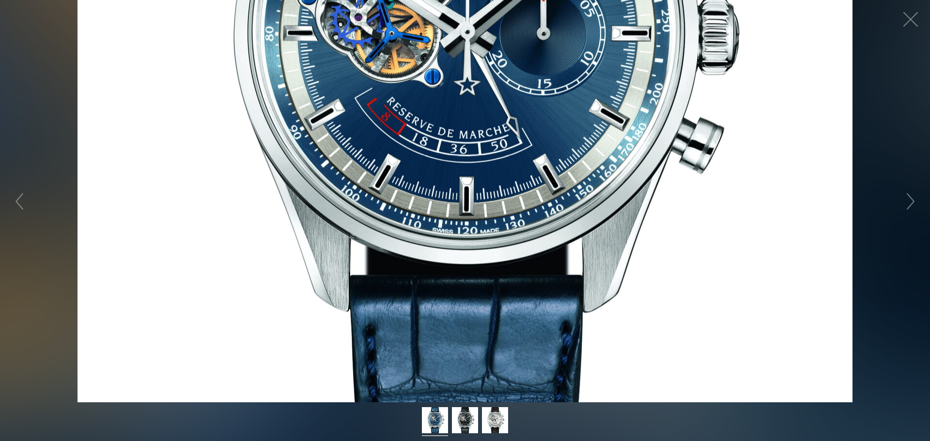
click at [471, 279] on figure "Click to expand" at bounding box center [465, 201] width 930 height 402
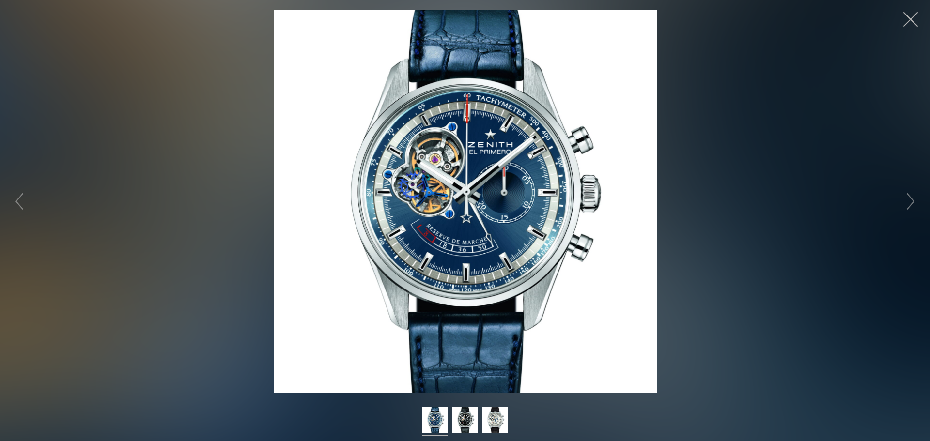
click at [916, 18] on button "button" at bounding box center [910, 19] width 29 height 29
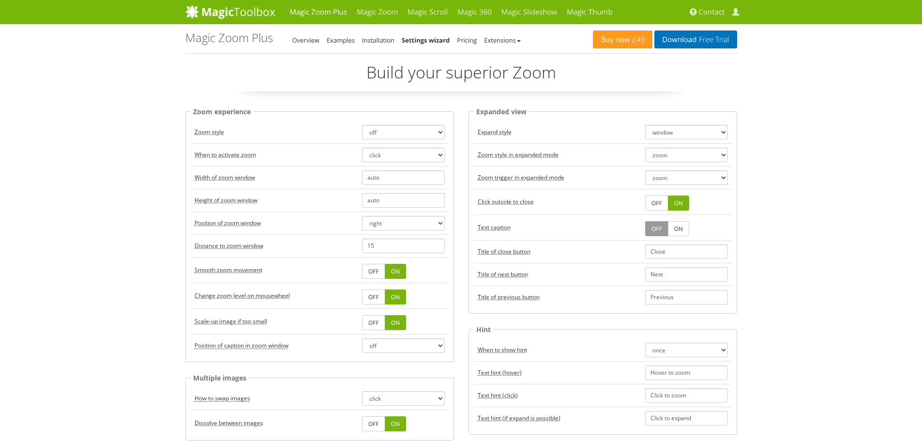
scroll to position [48, 0]
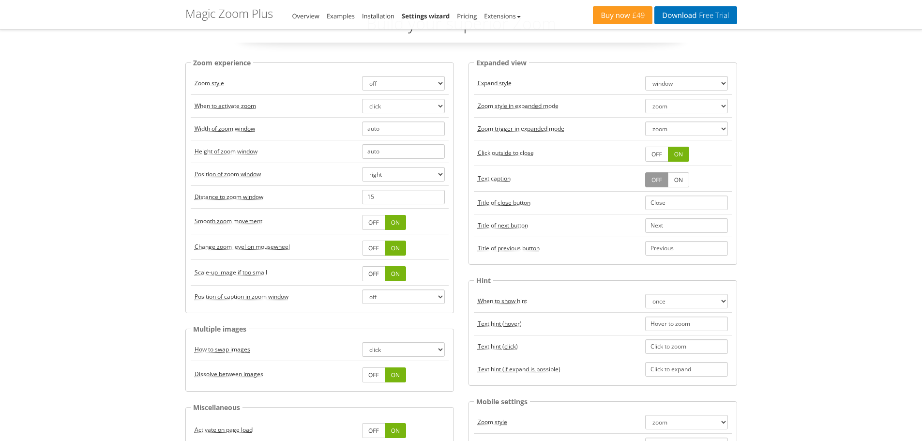
click at [369, 243] on link "OFF" at bounding box center [373, 248] width 23 height 15
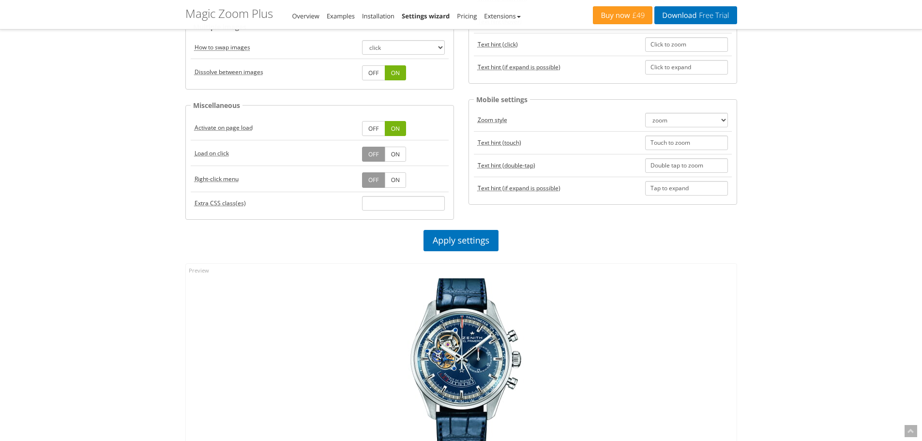
scroll to position [436, 0]
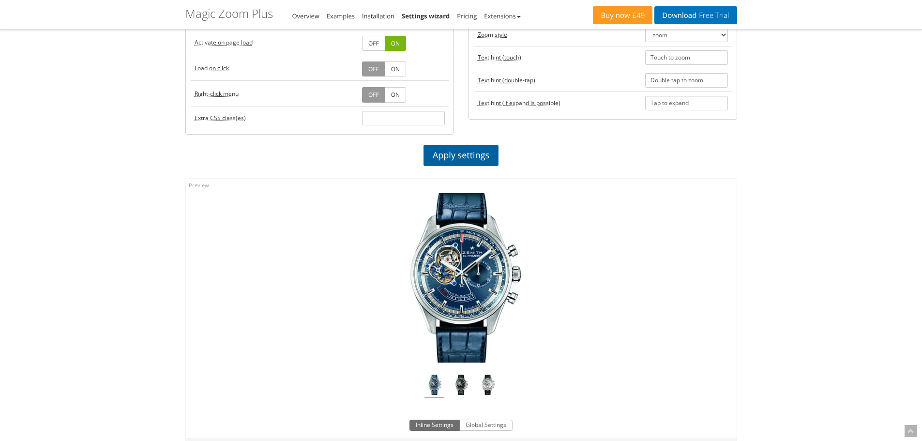
click at [435, 162] on link "Apply settings" at bounding box center [461, 155] width 75 height 21
click at [453, 155] on link "Apply settings" at bounding box center [461, 155] width 75 height 21
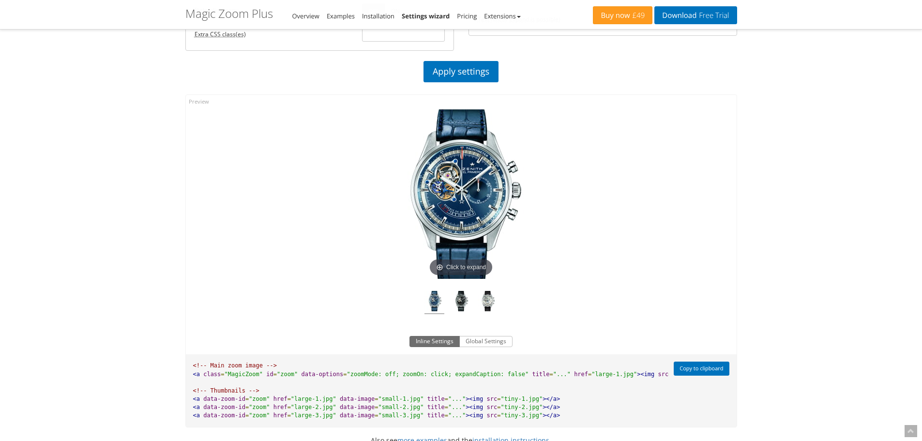
scroll to position [533, 0]
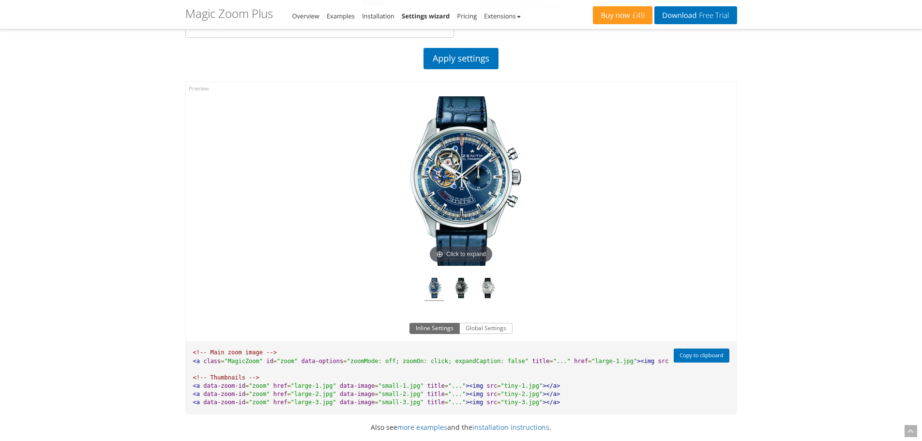
click at [453, 174] on img at bounding box center [461, 180] width 169 height 169
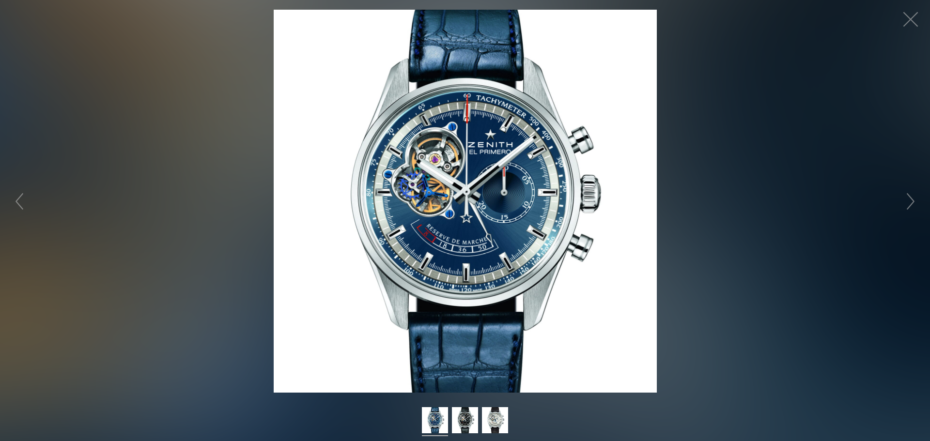
click at [453, 174] on img at bounding box center [465, 201] width 383 height 383
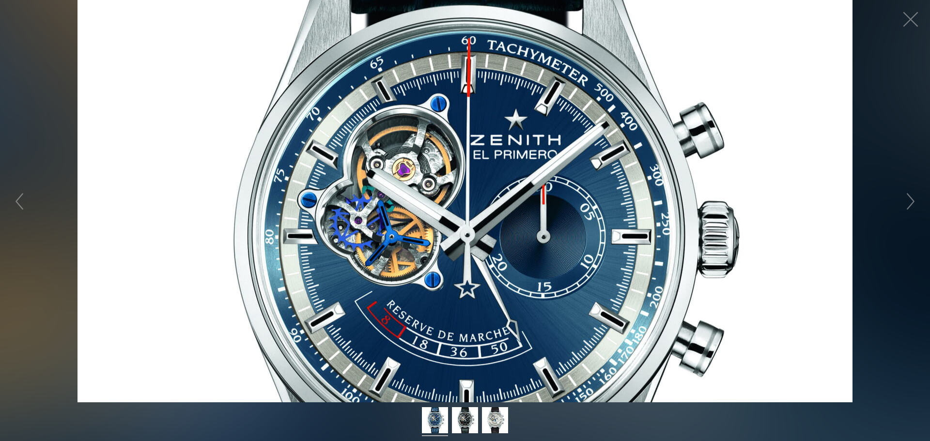
click at [453, 174] on figure "Click to expand" at bounding box center [465, 201] width 930 height 402
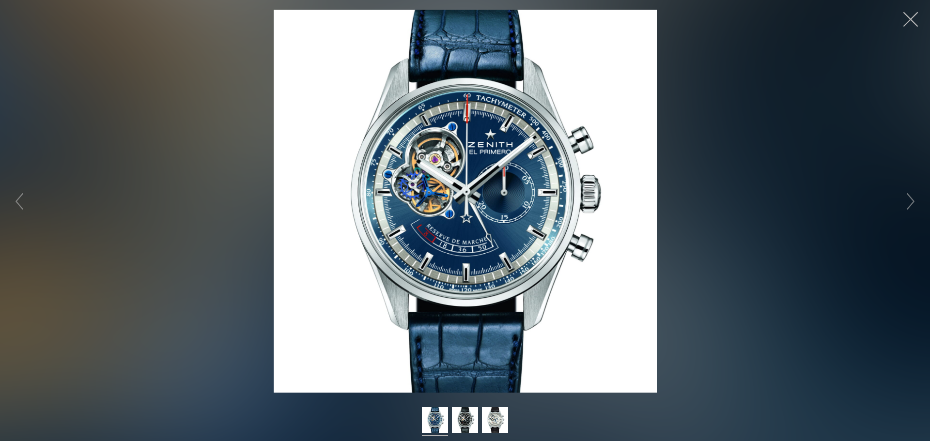
click at [900, 17] on button "button" at bounding box center [910, 19] width 29 height 29
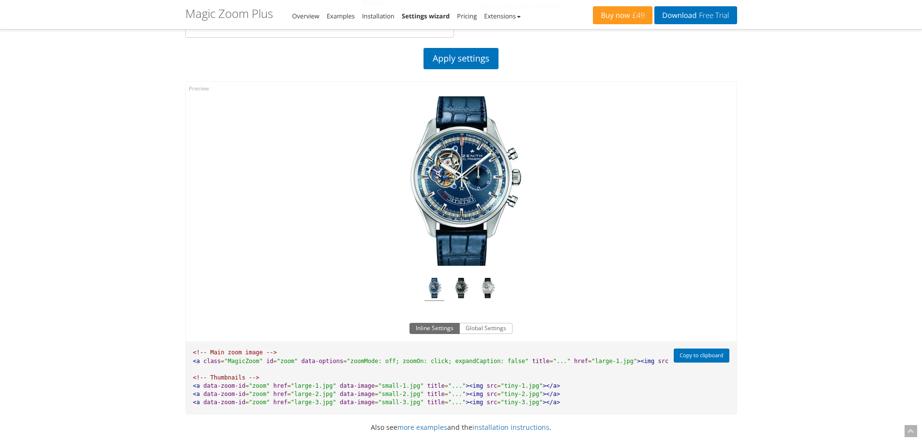
click at [461, 187] on img at bounding box center [461, 180] width 169 height 169
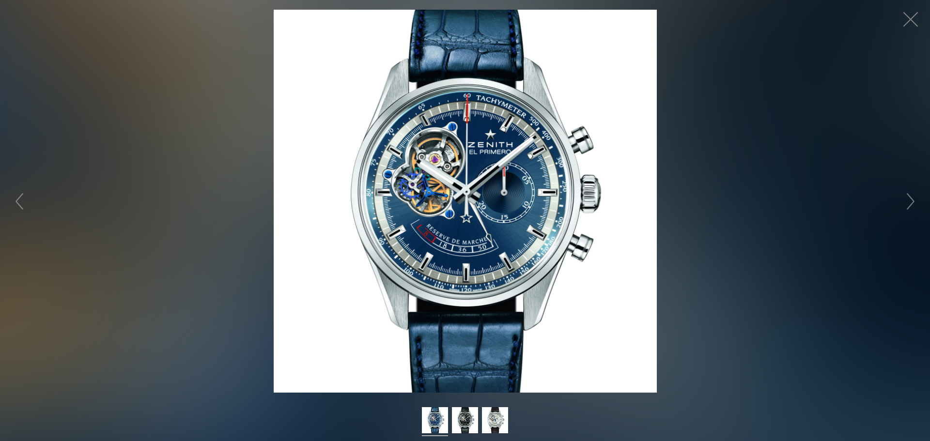
click at [461, 187] on img at bounding box center [465, 201] width 383 height 383
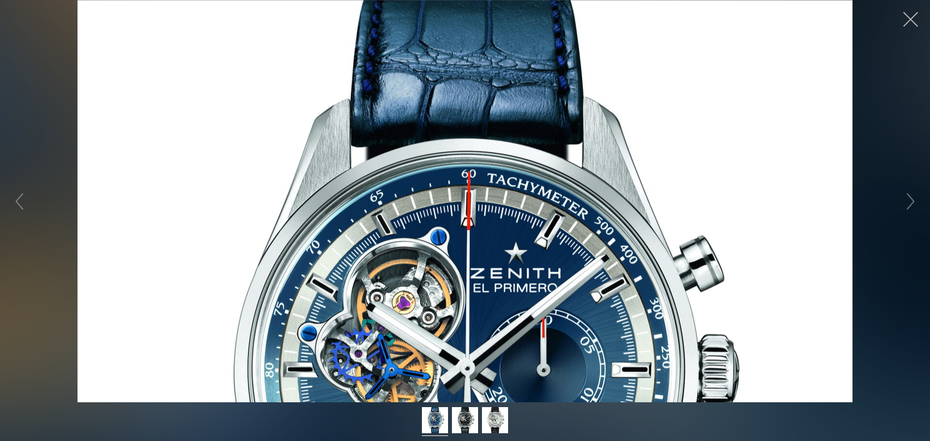
click at [917, 20] on button "button" at bounding box center [910, 19] width 29 height 29
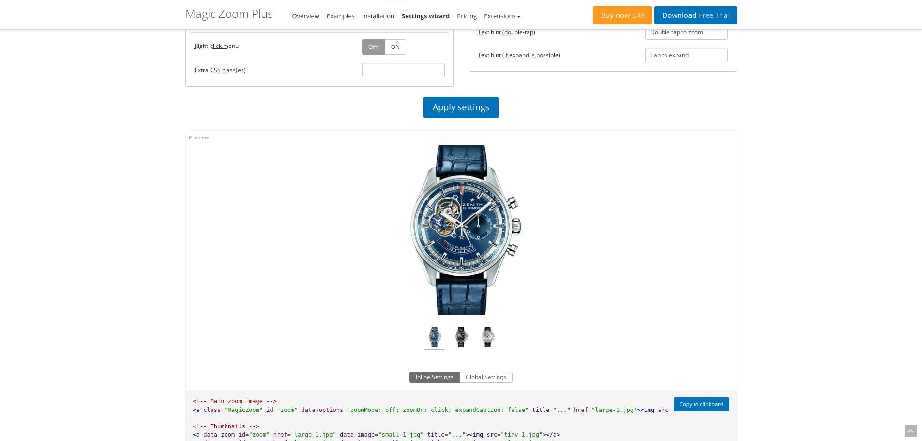
scroll to position [484, 0]
click at [692, 199] on div "Click to expand" at bounding box center [461, 243] width 551 height 227
click at [783, 198] on div "Magic Zoom Plus Magic Zoom Magic Scroll Magic 360 Magic Slideshow Magic Thumb C…" at bounding box center [461, 107] width 922 height 1183
click at [440, 217] on img at bounding box center [461, 229] width 169 height 169
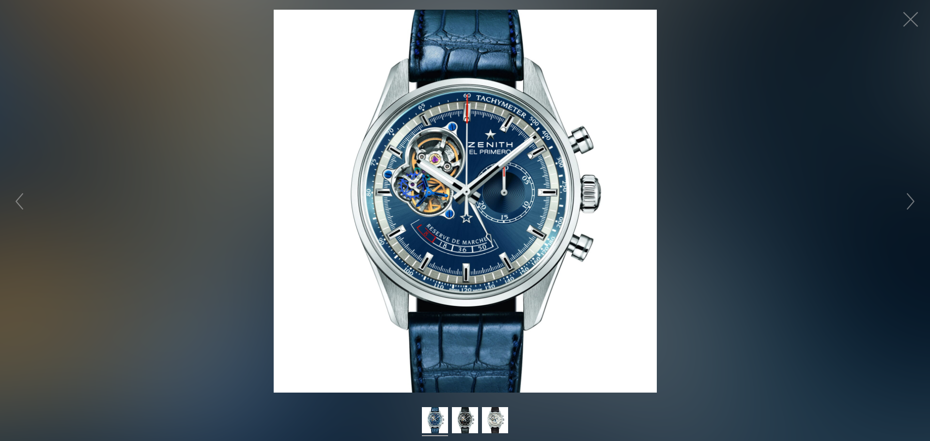
click at [504, 217] on img at bounding box center [465, 201] width 383 height 383
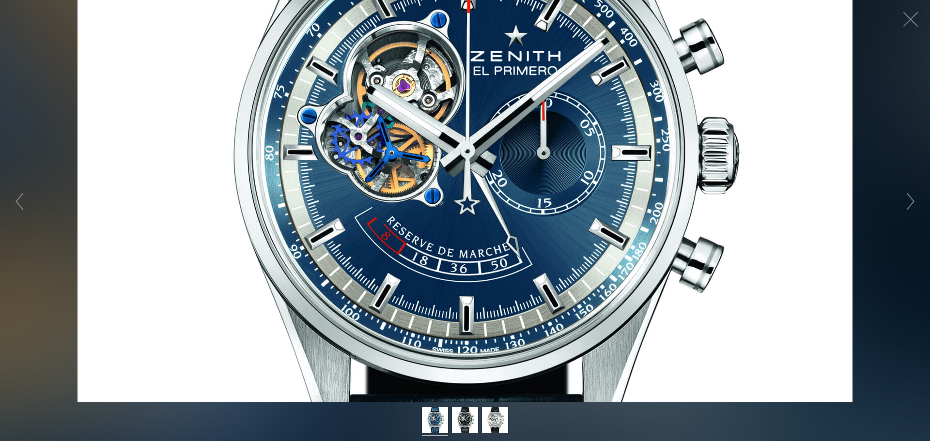
click at [504, 217] on figure "Click to expand" at bounding box center [465, 201] width 930 height 402
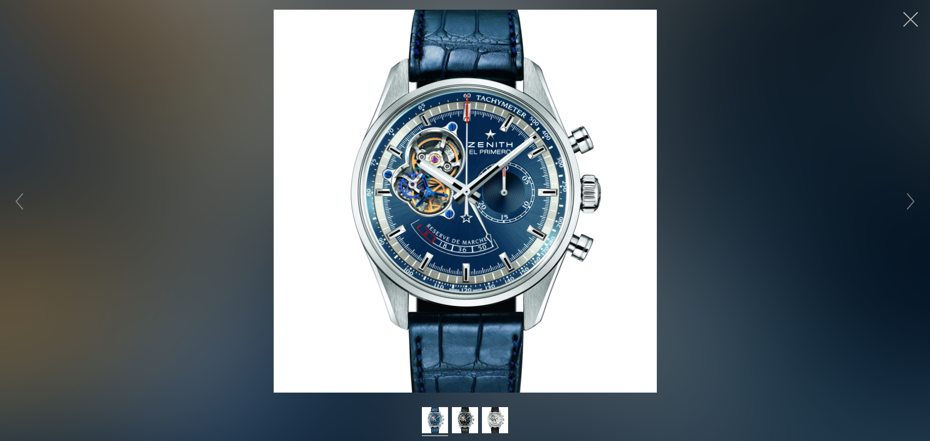
click at [911, 16] on button "button" at bounding box center [910, 19] width 29 height 29
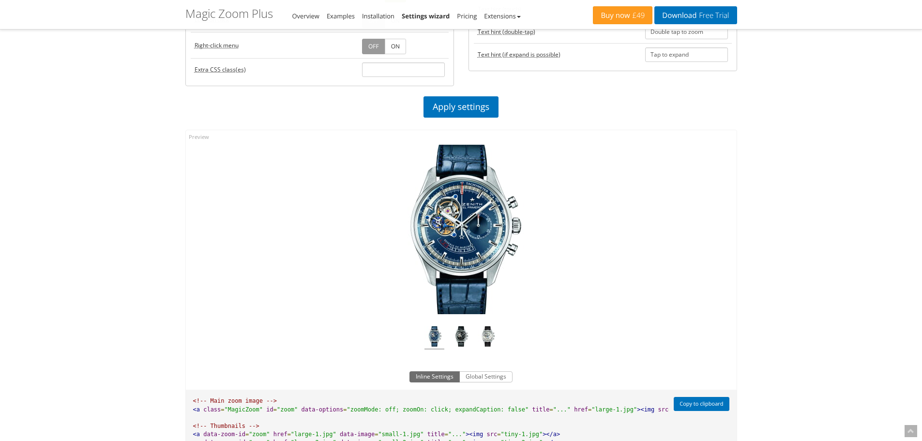
click at [753, 226] on div "Magic Zoom Plus Magic Zoom Magic Scroll Magic 360 Magic Slideshow Magic Thumb C…" at bounding box center [461, 107] width 922 height 1183
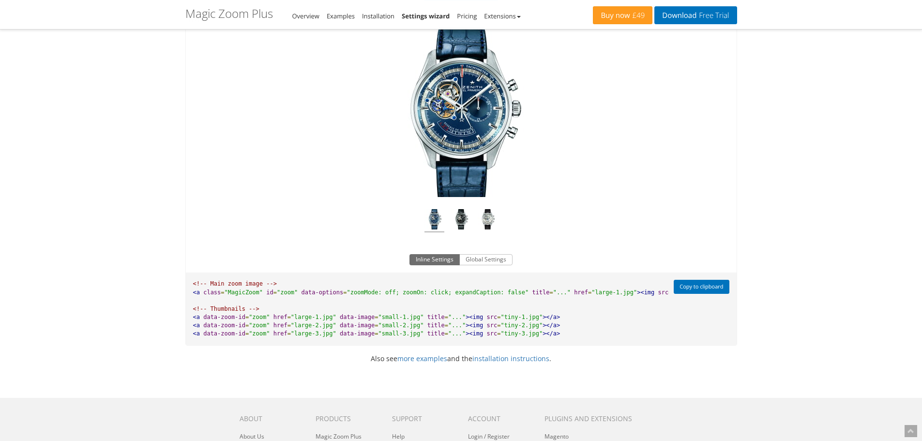
scroll to position [630, 0]
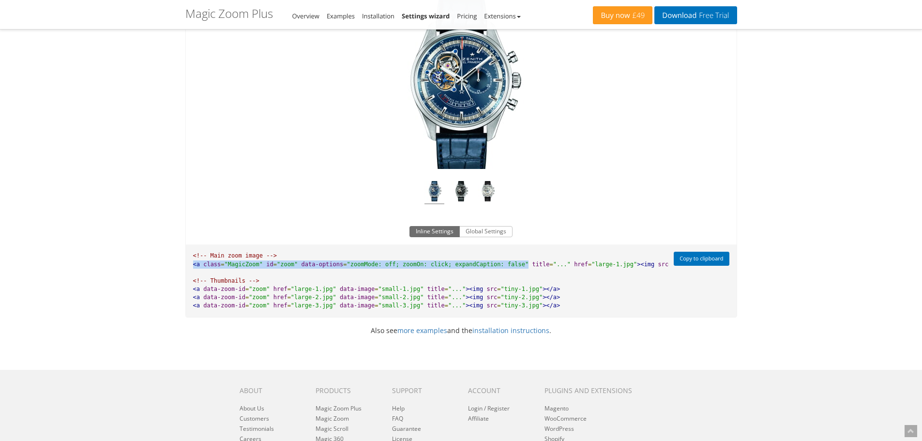
drag, startPoint x: 500, startPoint y: 263, endPoint x: 194, endPoint y: 264, distance: 306.0
click at [194, 264] on pre "<!-- Main zoom image --> <a class = "MagicZoom" id = "zoom" data-options = "zoo…" at bounding box center [427, 281] width 483 height 73
copy pre "<a class = "MagicZoom" id = "zoom" data-options = "zoomMode: off; zoomOn: click…"
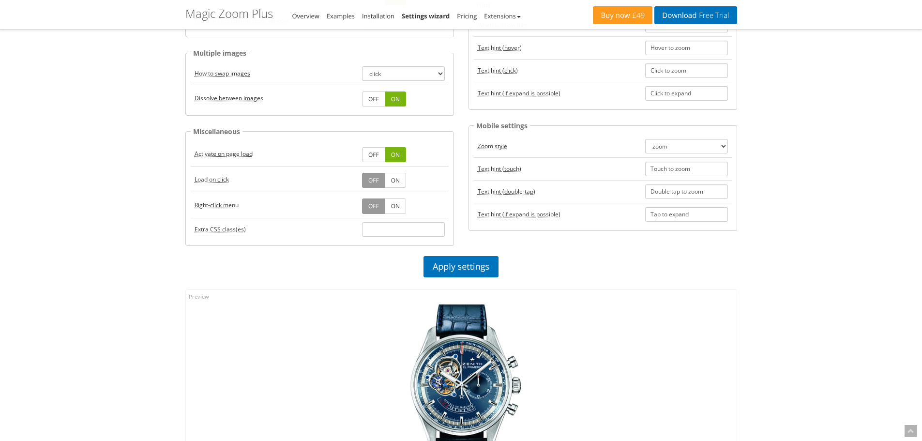
scroll to position [194, 0]
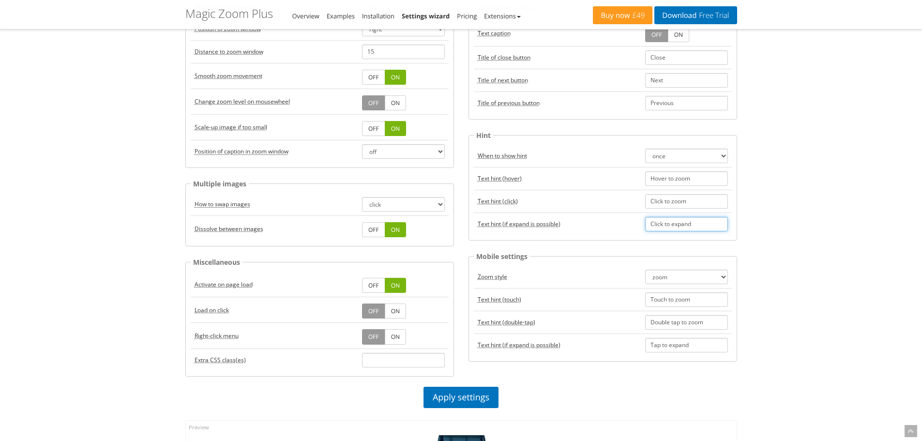
drag, startPoint x: 694, startPoint y: 224, endPoint x: 596, endPoint y: 227, distance: 98.3
click at [596, 227] on tr "Text hint (if expand is possible) Click to expand" at bounding box center [603, 224] width 258 height 23
drag, startPoint x: 710, startPoint y: 222, endPoint x: 622, endPoint y: 222, distance: 88.6
click at [622, 222] on tr "Text hint (if expand is possible) Klik om te vergoten" at bounding box center [603, 224] width 258 height 23
type input "Klik om te vergoten"
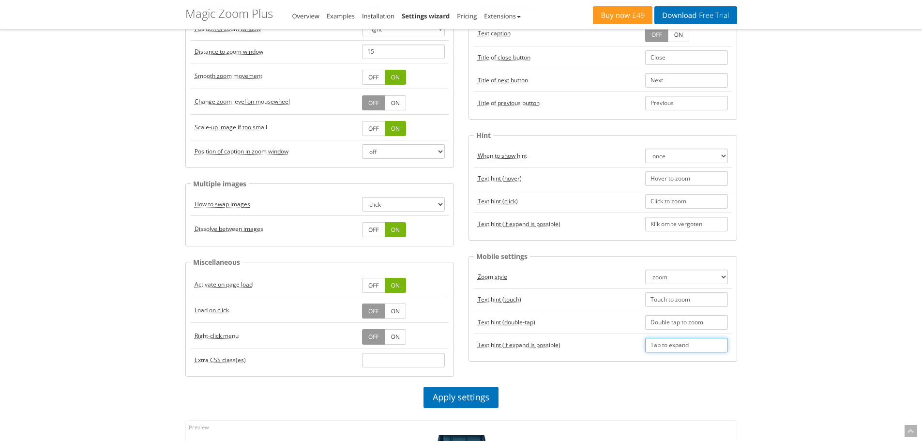
drag, startPoint x: 693, startPoint y: 349, endPoint x: 635, endPoint y: 346, distance: 58.6
click at [635, 346] on tr "Text hint (if expand is possible) Tap to expand" at bounding box center [603, 345] width 258 height 23
paste input "Klik om te vergoten"
type input "Klik om te vergoten"
click at [485, 392] on link "Apply settings" at bounding box center [461, 397] width 75 height 21
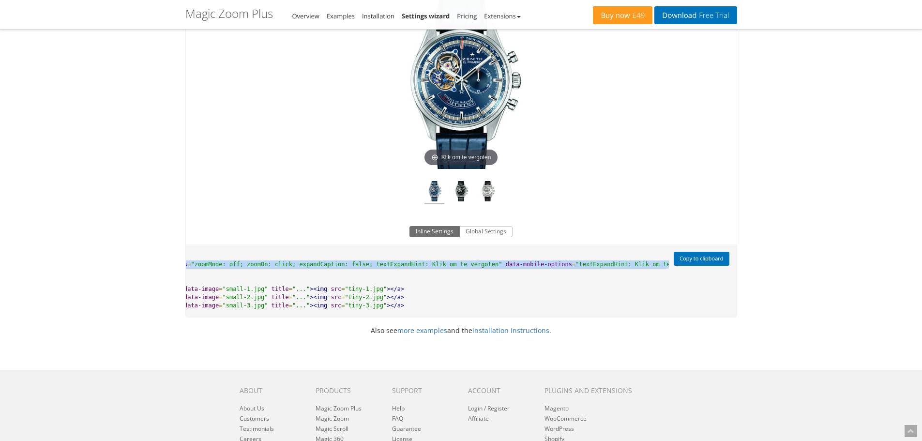
scroll to position [0, 0]
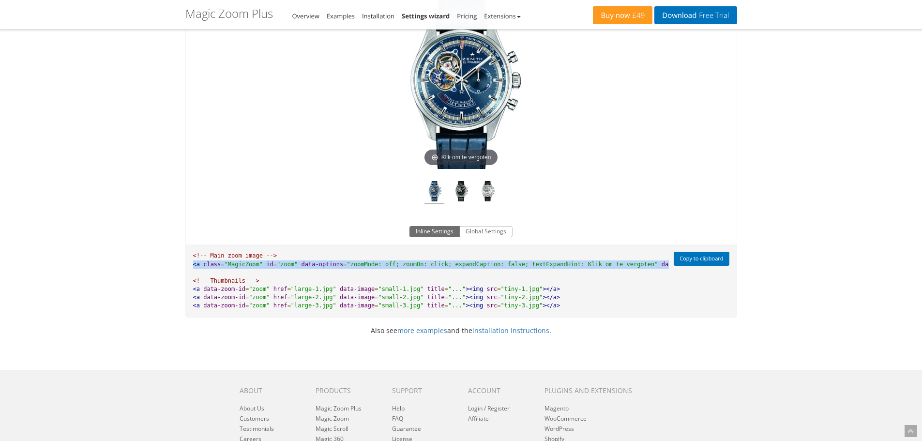
drag, startPoint x: 474, startPoint y: 262, endPoint x: 141, endPoint y: 261, distance: 332.7
copy pre "<a class = "MagicZoom" id = "zoom" data-options = "zoomMode: off; zoomOn: click…"
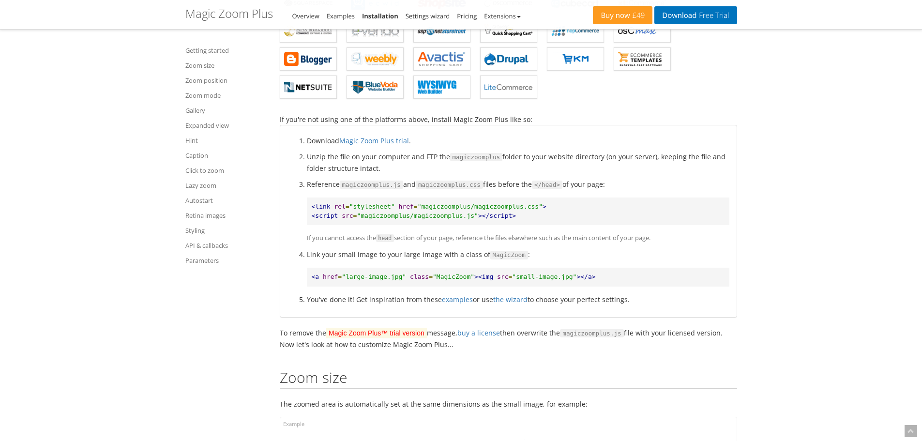
scroll to position [533, 0]
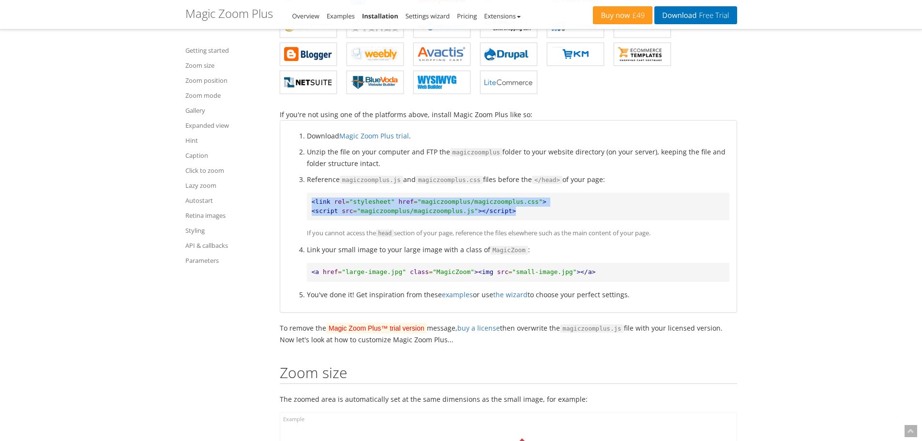
drag, startPoint x: 504, startPoint y: 212, endPoint x: 311, endPoint y: 205, distance: 192.4
click at [311, 205] on pre "<link rel = "stylesheet" href = "magiczoomplus/magiczoomplus.css" > <script src…" at bounding box center [518, 207] width 423 height 28
copy pre "<link rel = "stylesheet" href = "magiczoomplus/magiczoomplus.css" > <script src…"
